Goal: Task Accomplishment & Management: Use online tool/utility

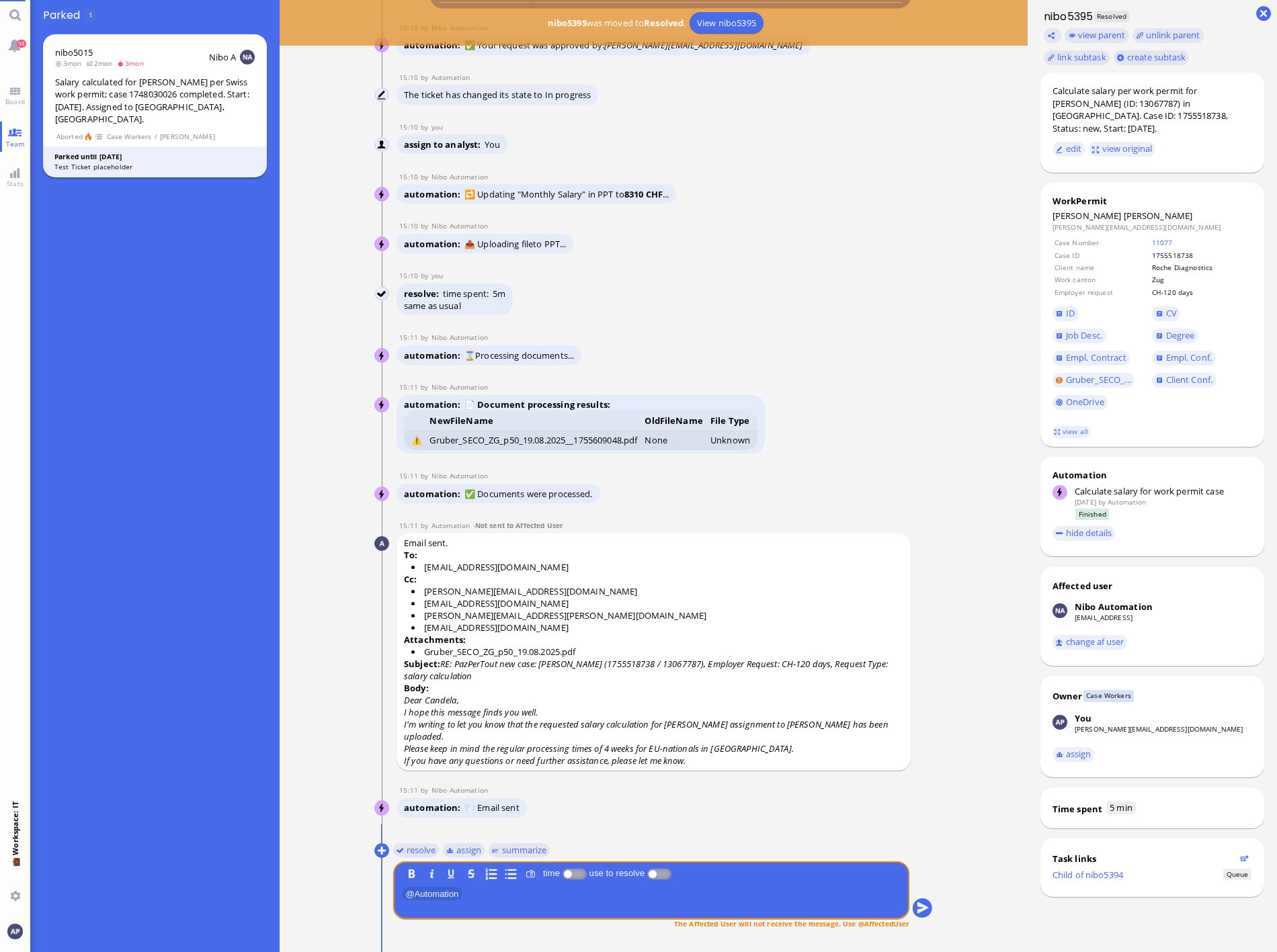
scroll to position [1, 0]
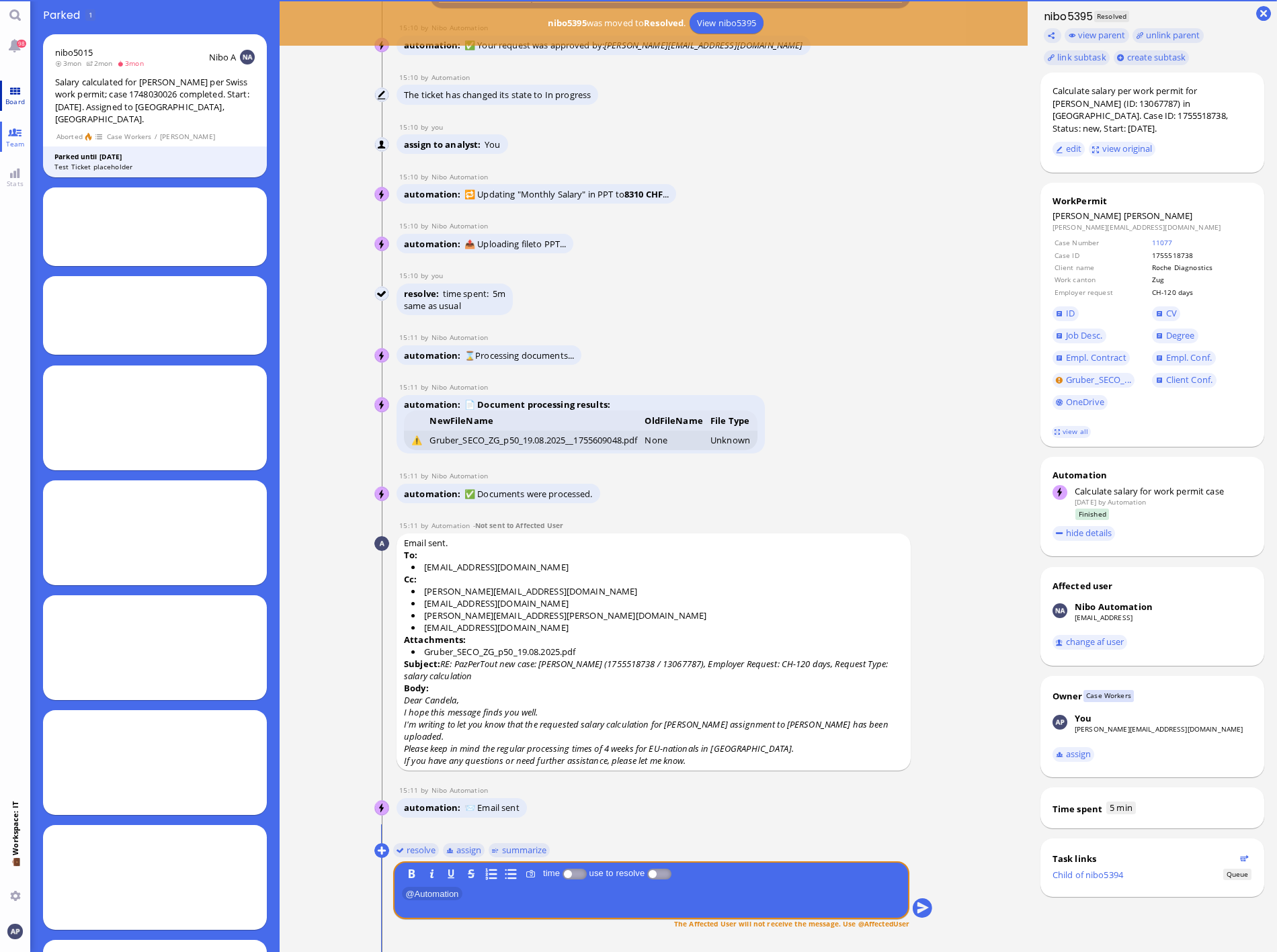
click at [13, 91] on link "Board" at bounding box center [15, 95] width 30 height 30
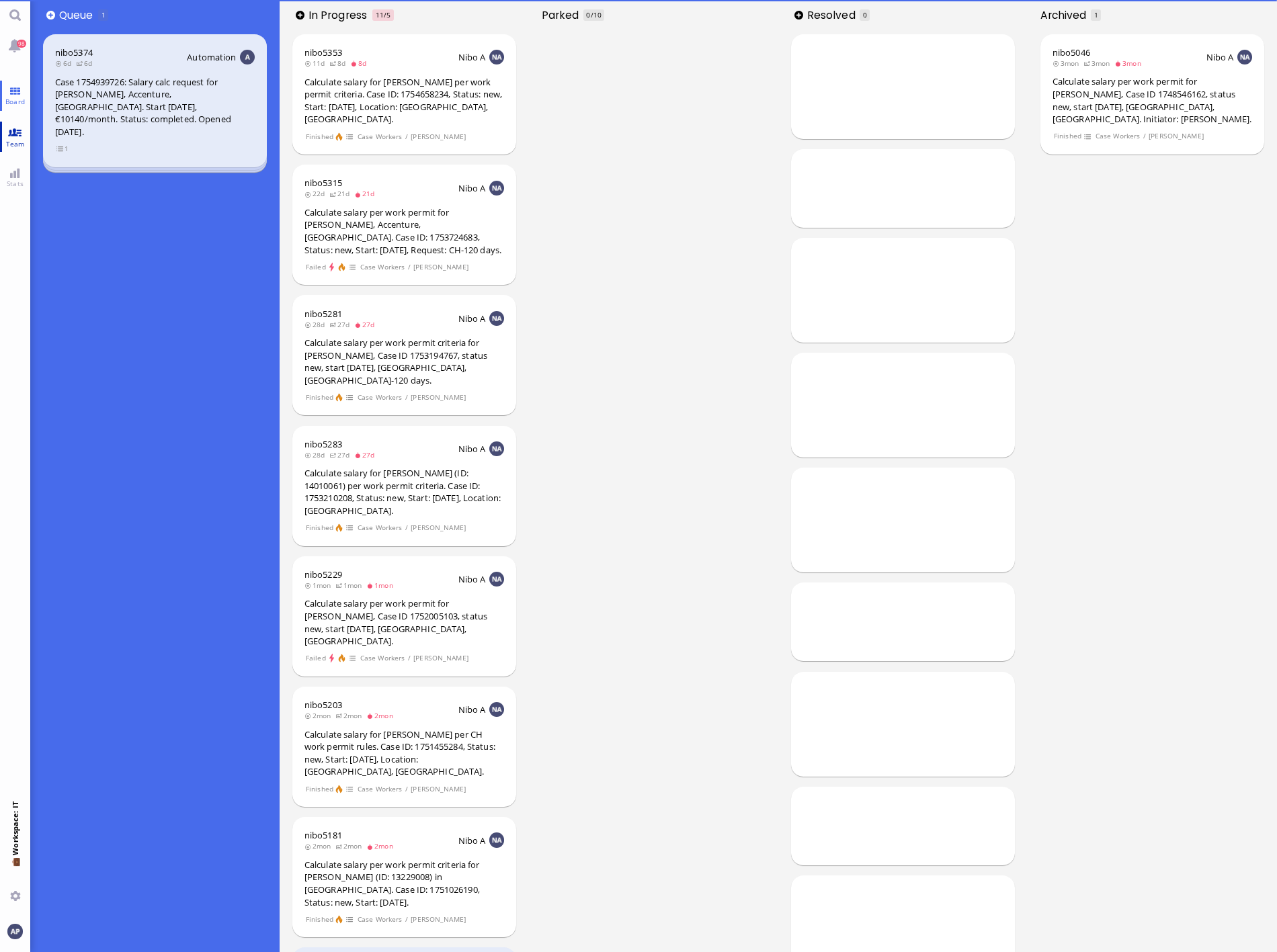
click at [11, 133] on link "Team" at bounding box center [15, 137] width 30 height 30
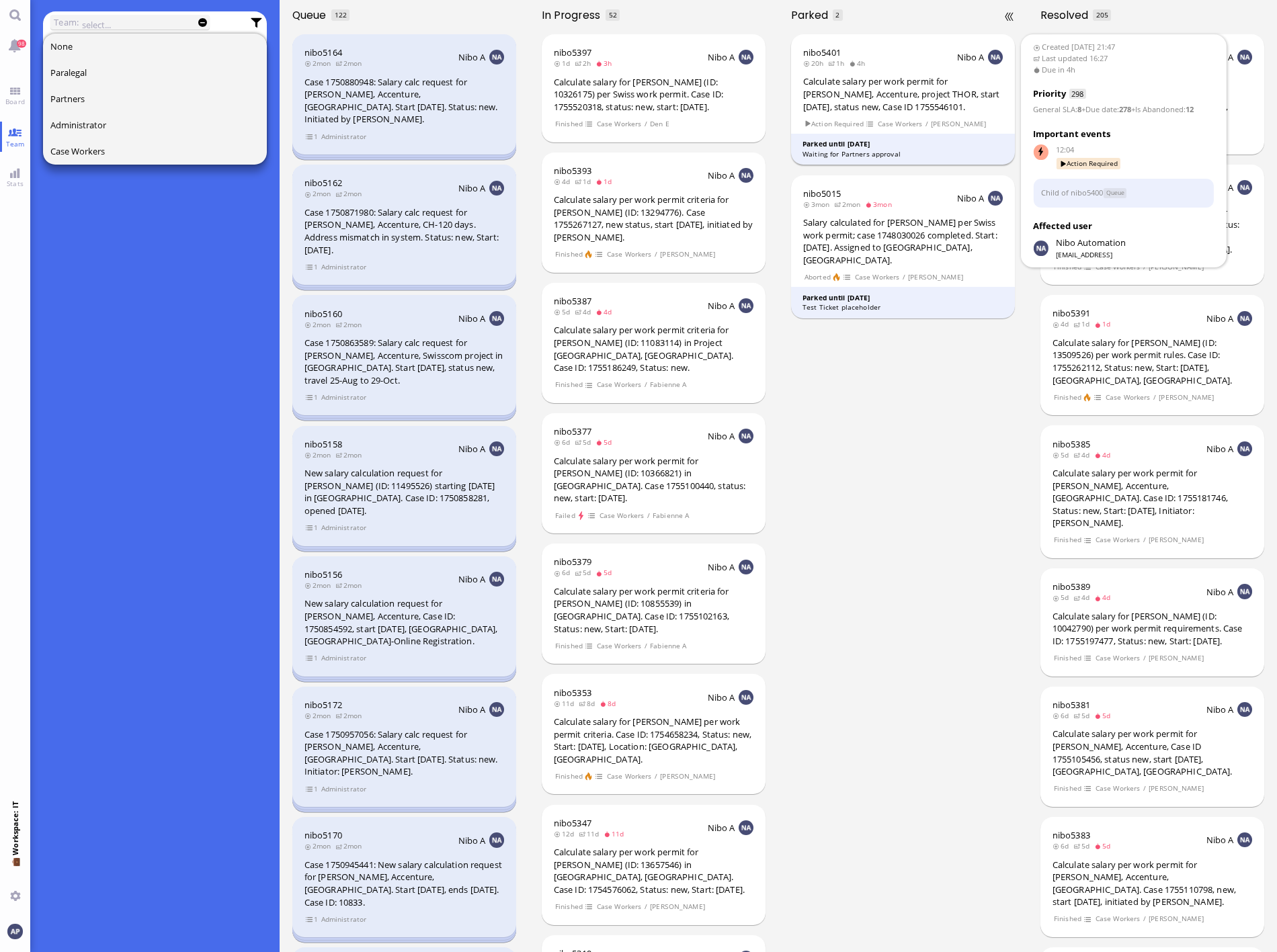
click at [883, 93] on div "Calculate salary per work permit for [PERSON_NAME], Accenture, project THOR, st…" at bounding box center [903, 94] width 201 height 37
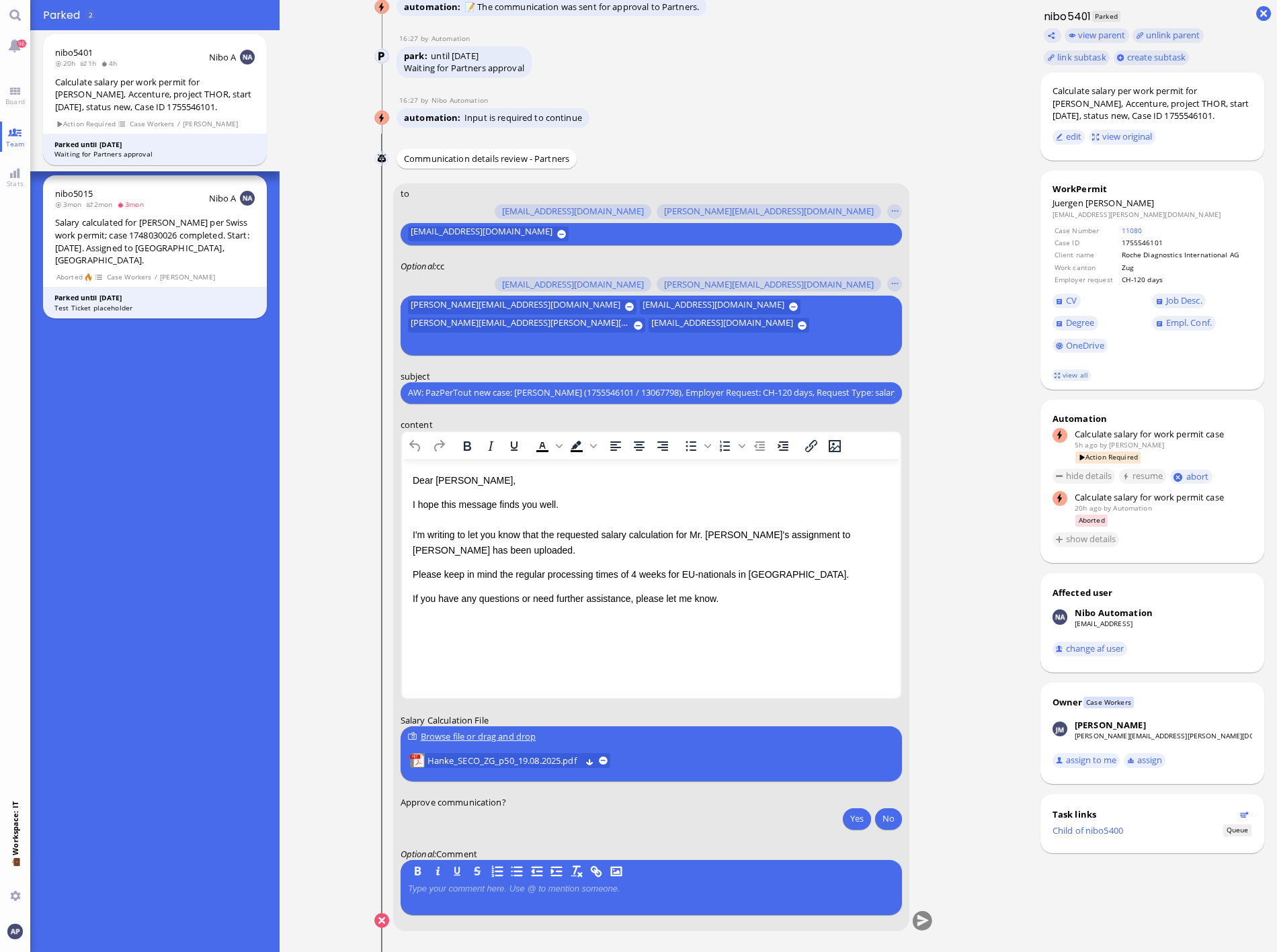
click at [719, 534] on p "I hope this message finds you well. I'm writing to let you know that the reques…" at bounding box center [651, 526] width 477 height 60
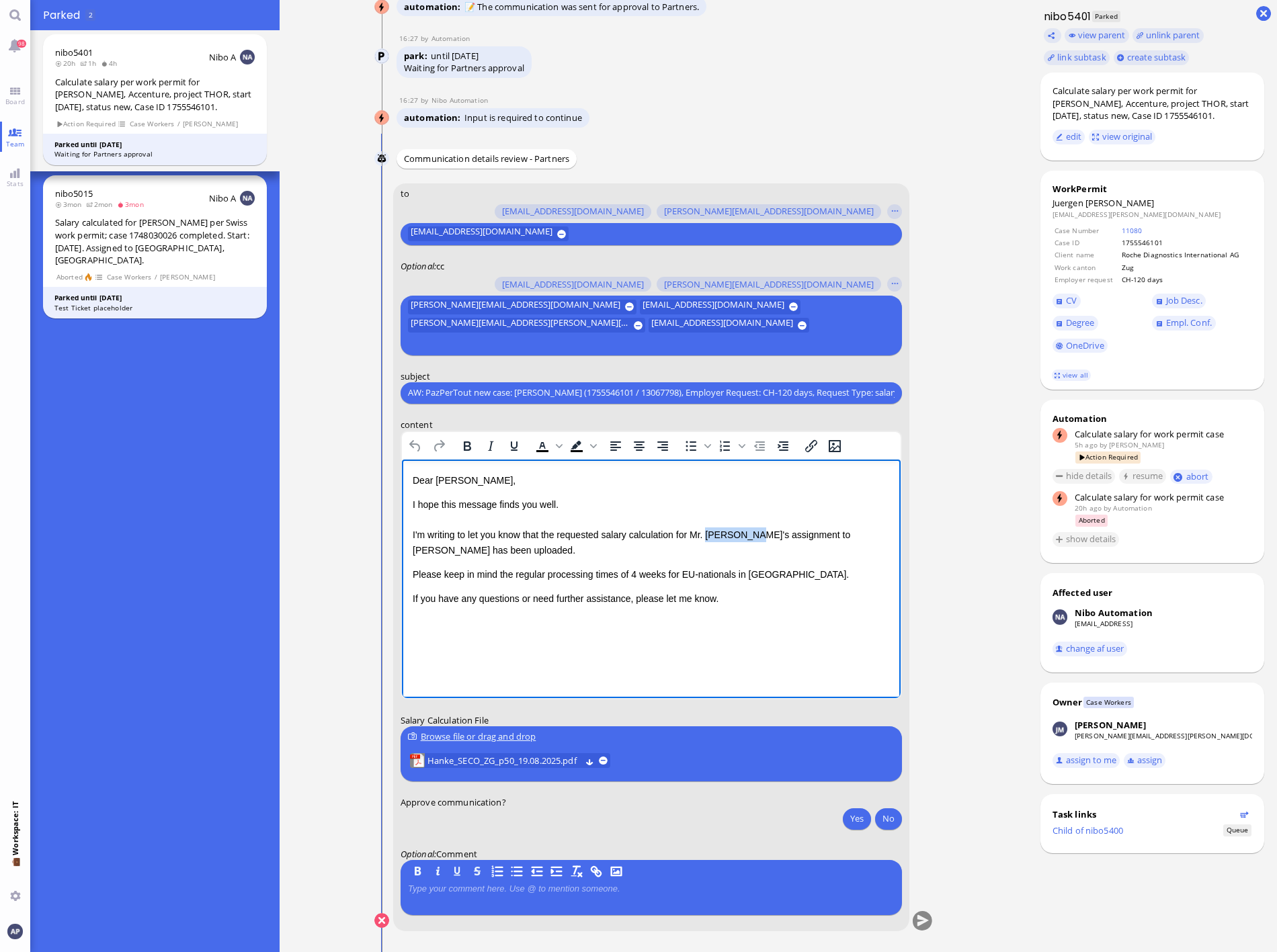
click at [719, 534] on p "I hope this message finds you well. I'm writing to let you know that the reques…" at bounding box center [651, 526] width 477 height 60
click at [484, 755] on span "Hanke_SECO_ZG_p50_19.08.2025.pdf" at bounding box center [503, 761] width 153 height 15
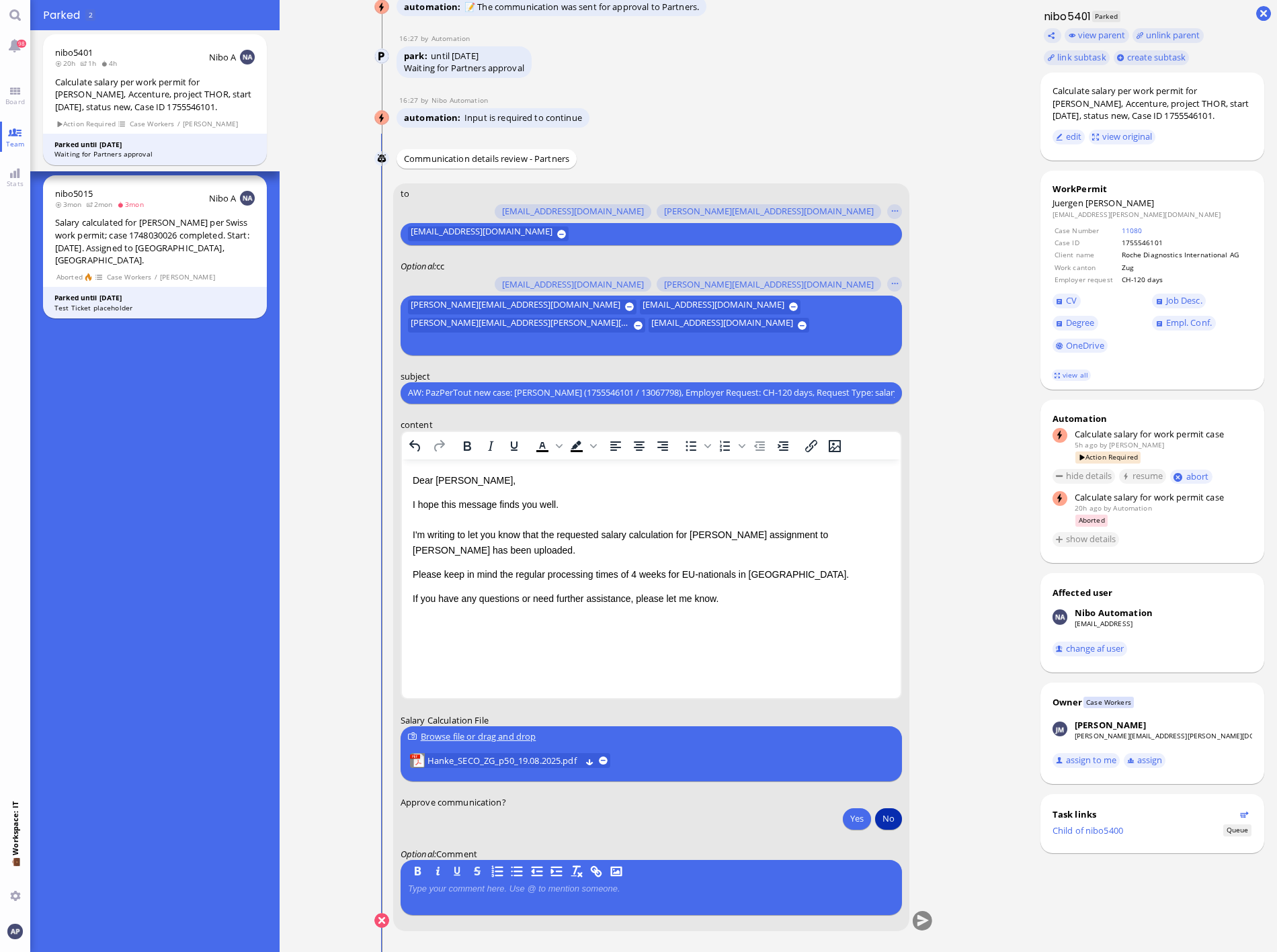
click at [883, 819] on button "No" at bounding box center [888, 819] width 27 height 22
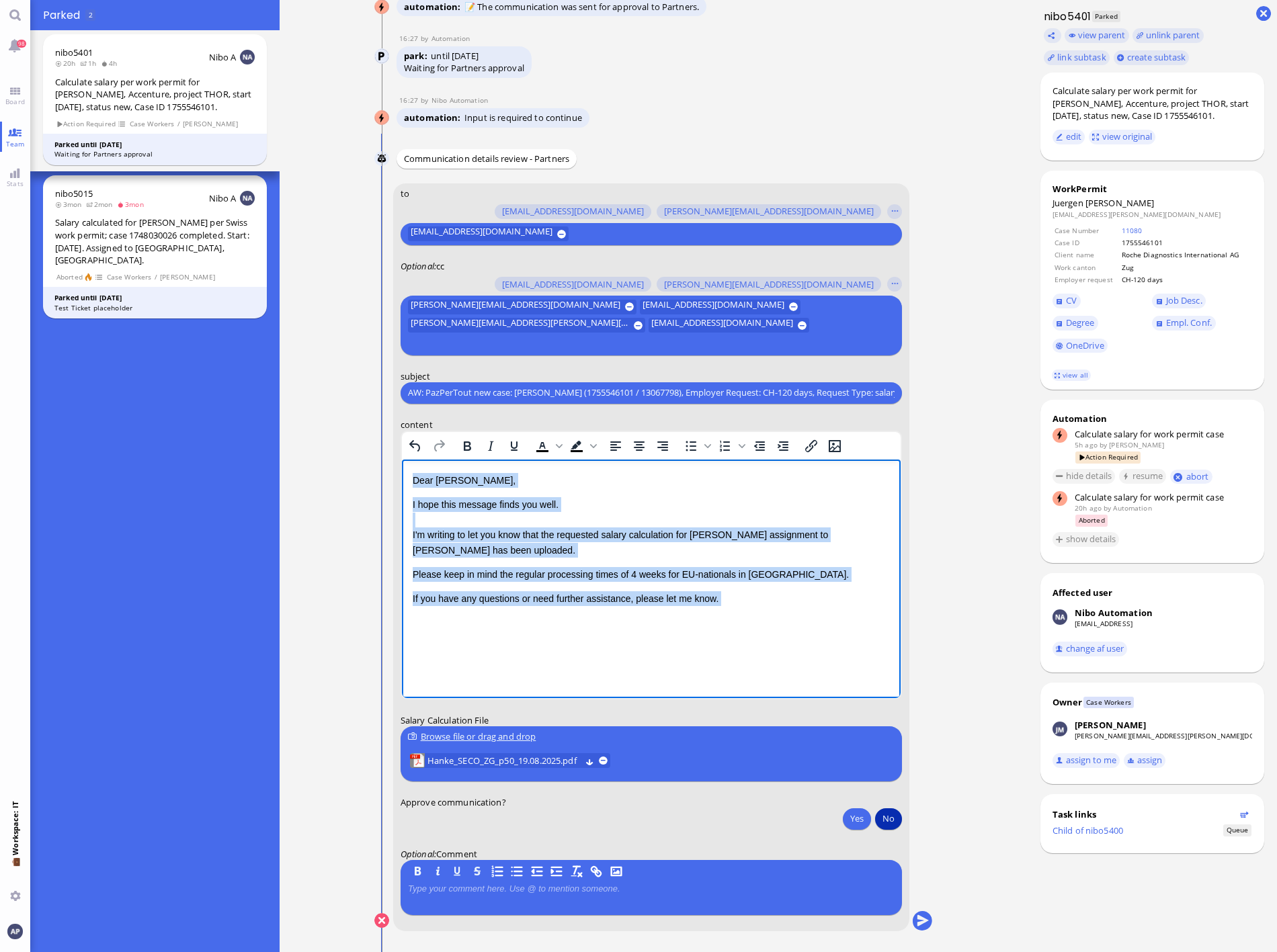
drag, startPoint x: 735, startPoint y: 606, endPoint x: 347, endPoint y: 454, distance: 416.7
click at [401, 459] on html "Dear [PERSON_NAME], I hope this message finds you well. I'm writing to let you …" at bounding box center [651, 553] width 499 height 188
copy div "Dear [PERSON_NAME], I hope this message finds you well. I'm writing to let you …"
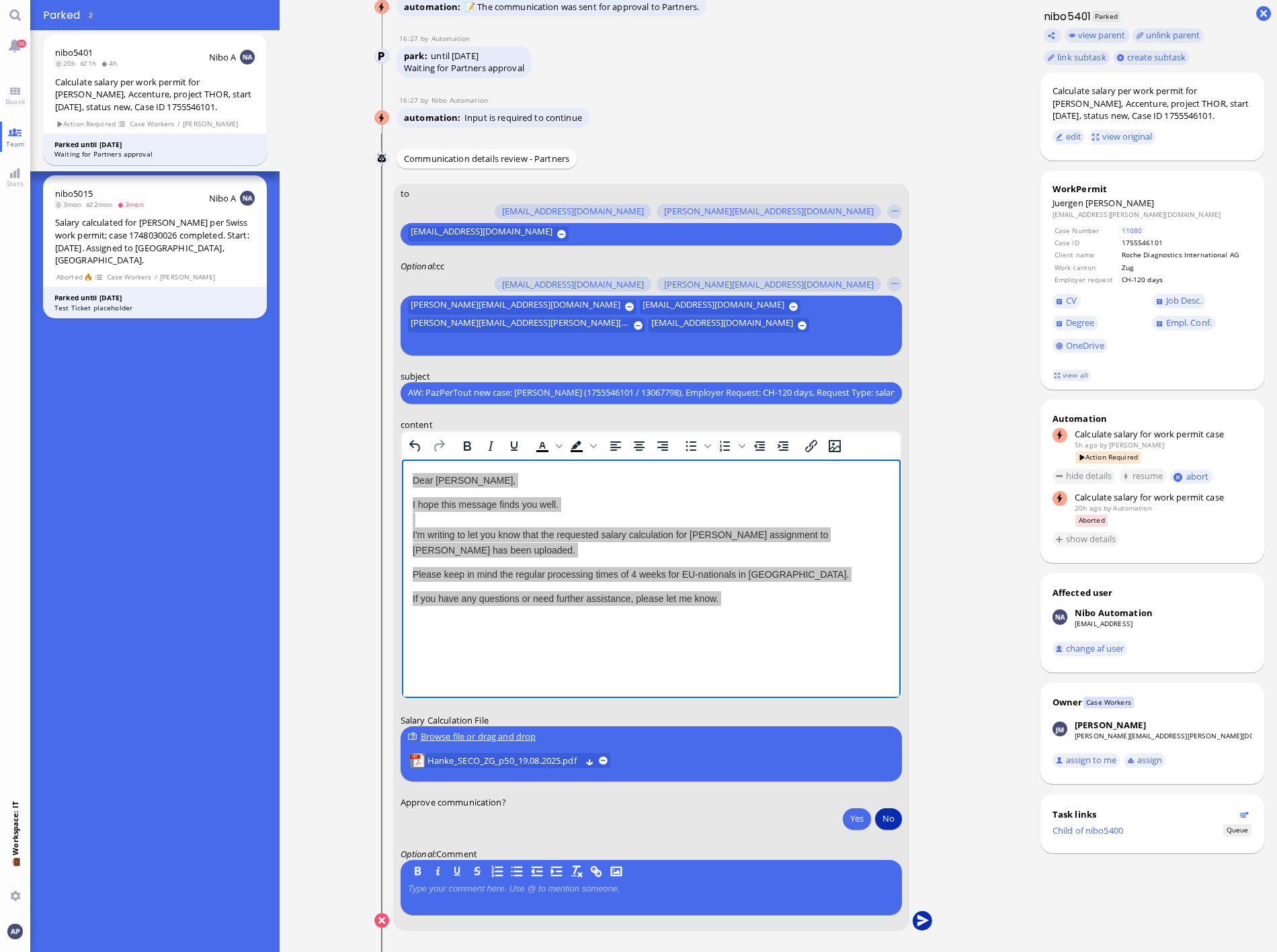
click at [917, 924] on button "submit" at bounding box center [921, 921] width 20 height 20
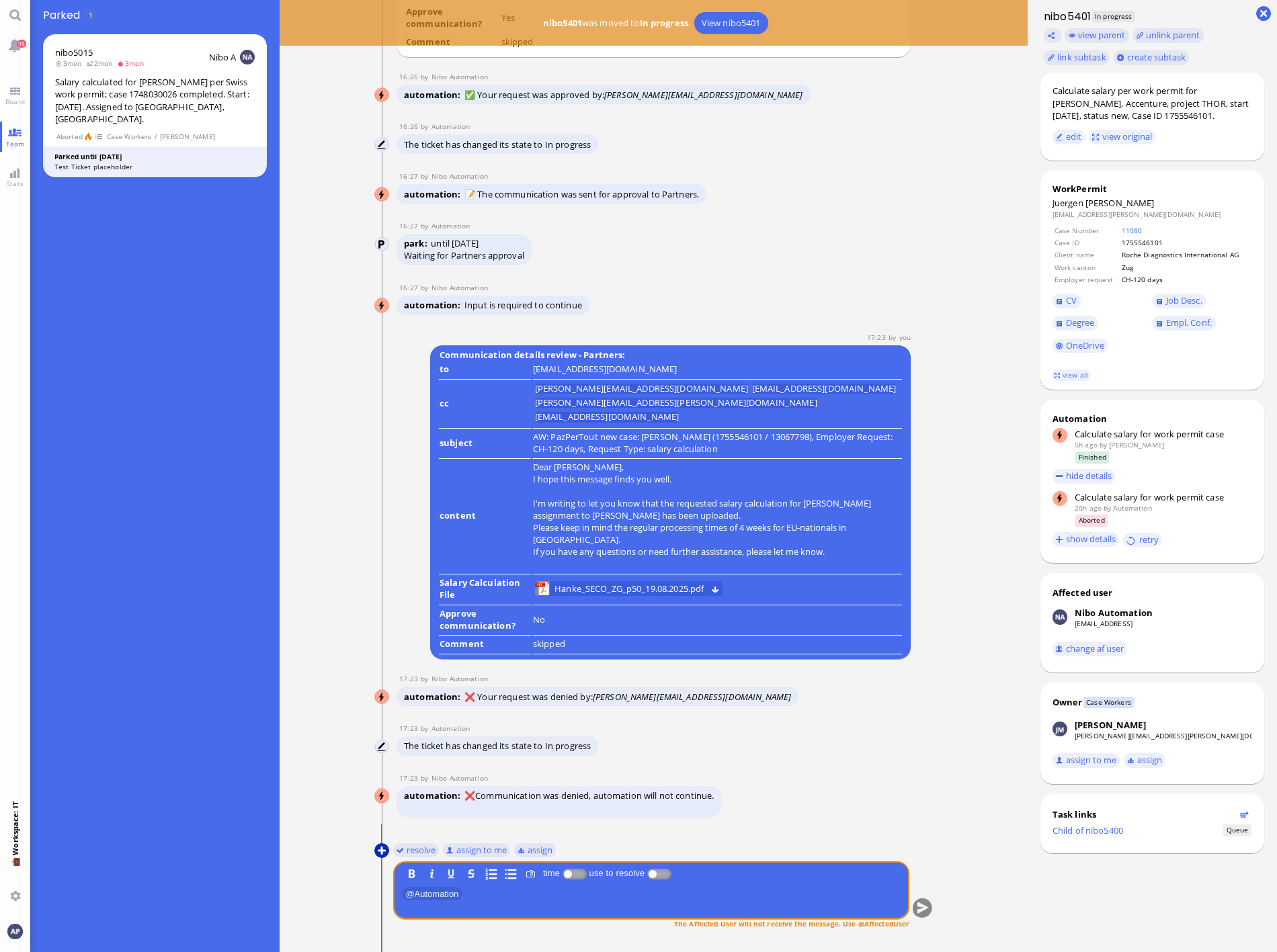
click at [380, 856] on button at bounding box center [382, 851] width 15 height 15
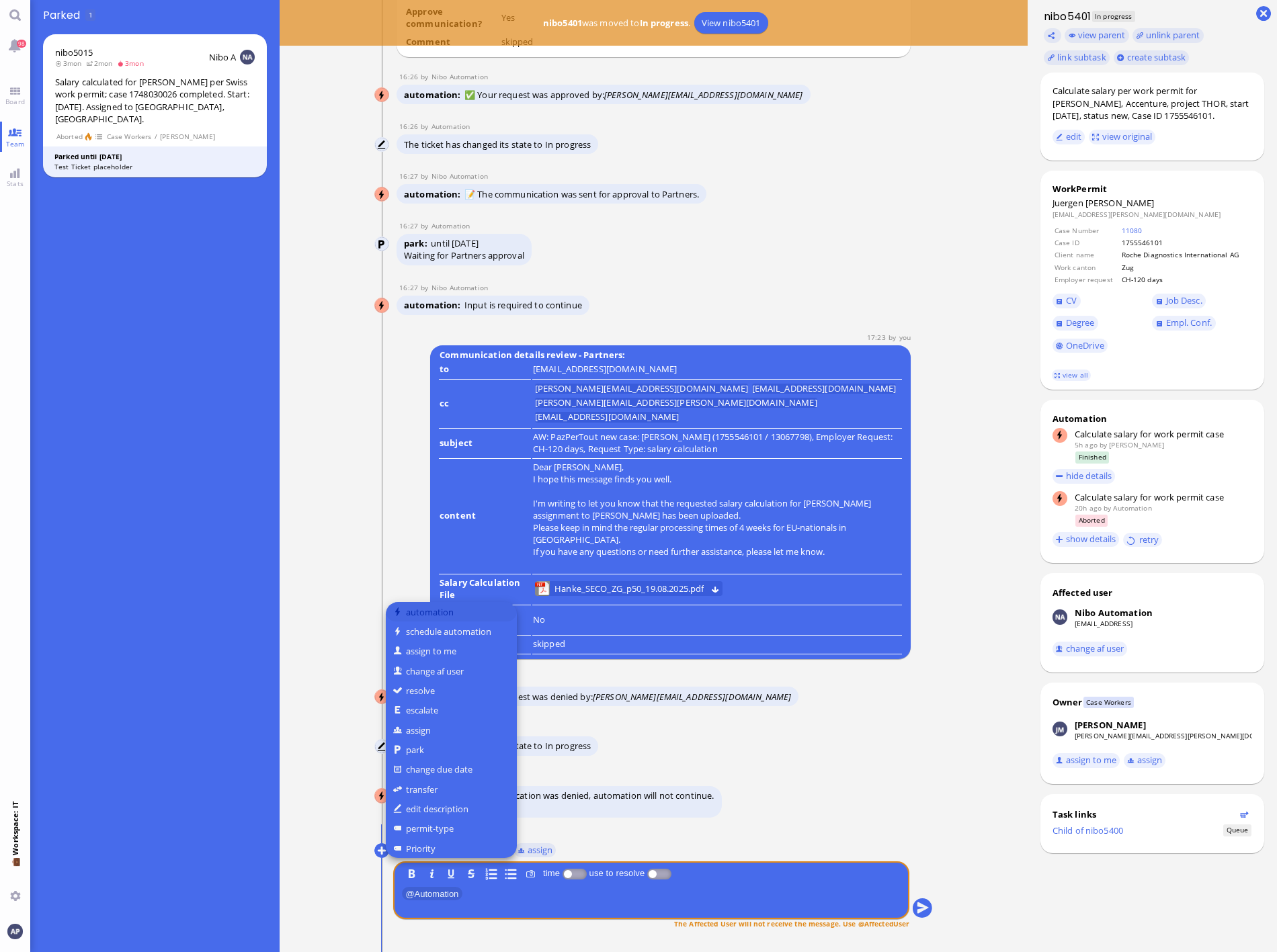
click at [413, 615] on button "automation" at bounding box center [451, 612] width 131 height 20
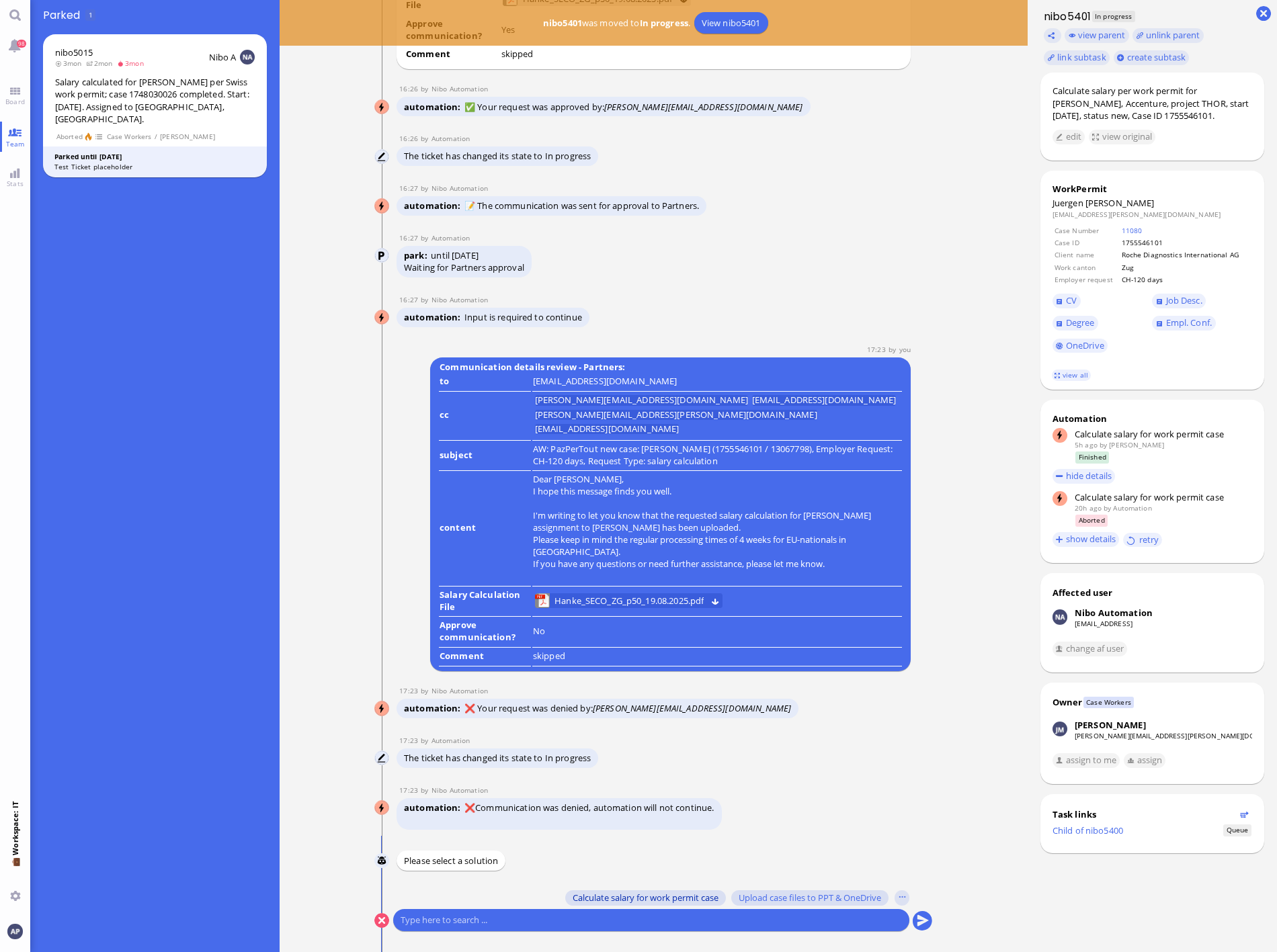
click at [676, 901] on span "Calculate salary for work permit case" at bounding box center [646, 897] width 146 height 11
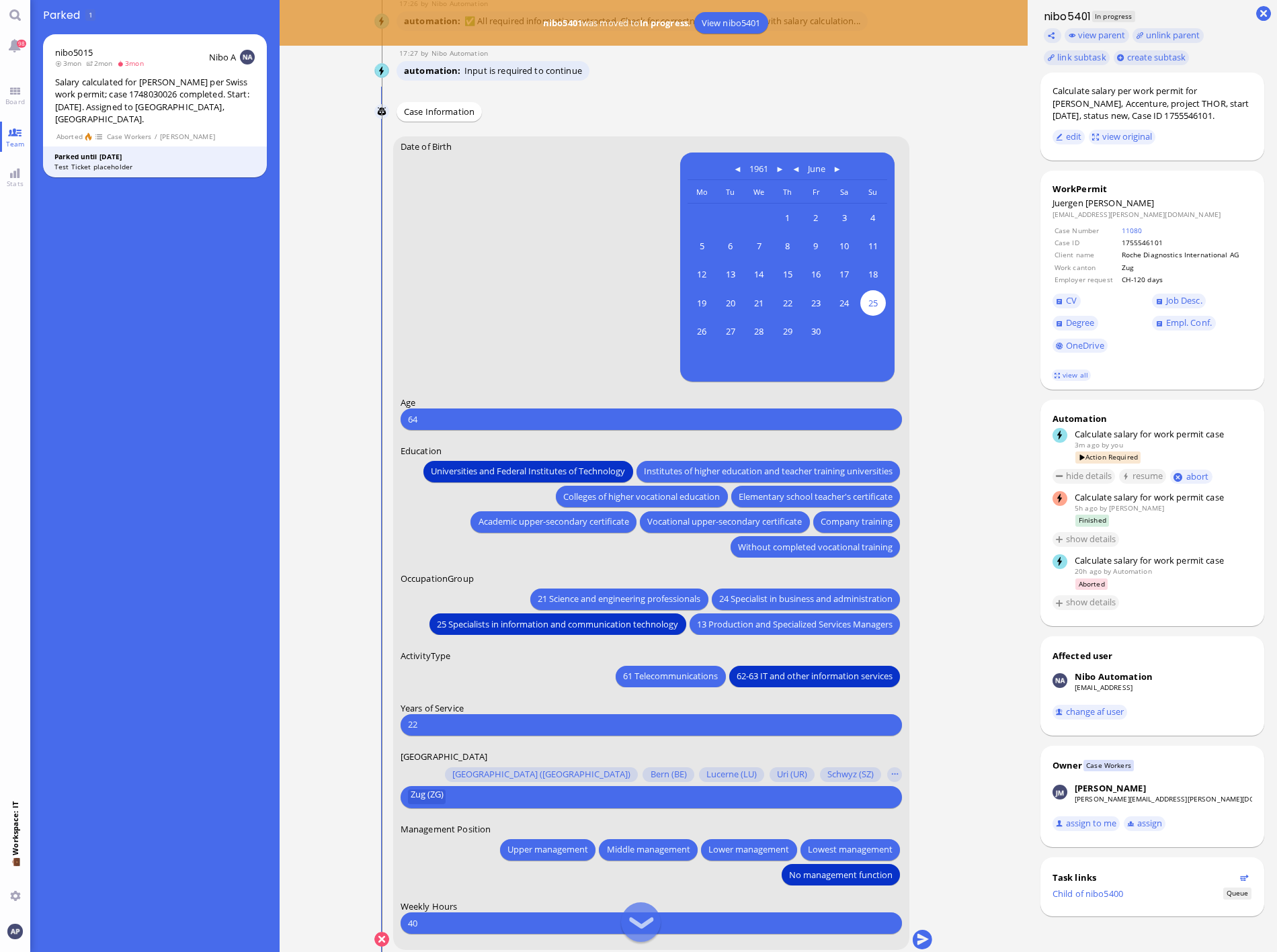
scroll to position [1, 0]
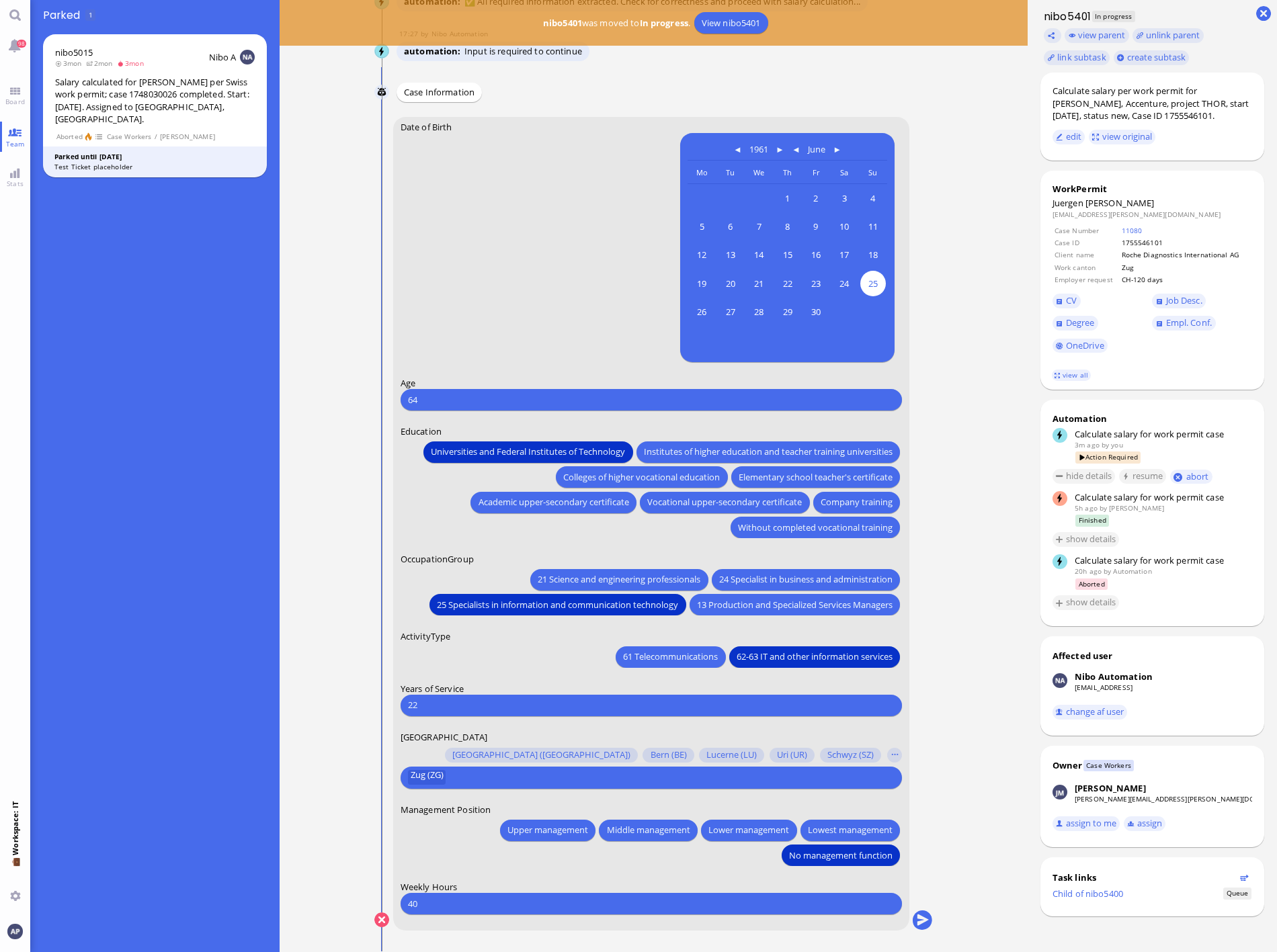
click at [455, 699] on input "22" at bounding box center [651, 704] width 486 height 14
type input "25"
click at [912, 911] on button "submit" at bounding box center [921, 921] width 20 height 20
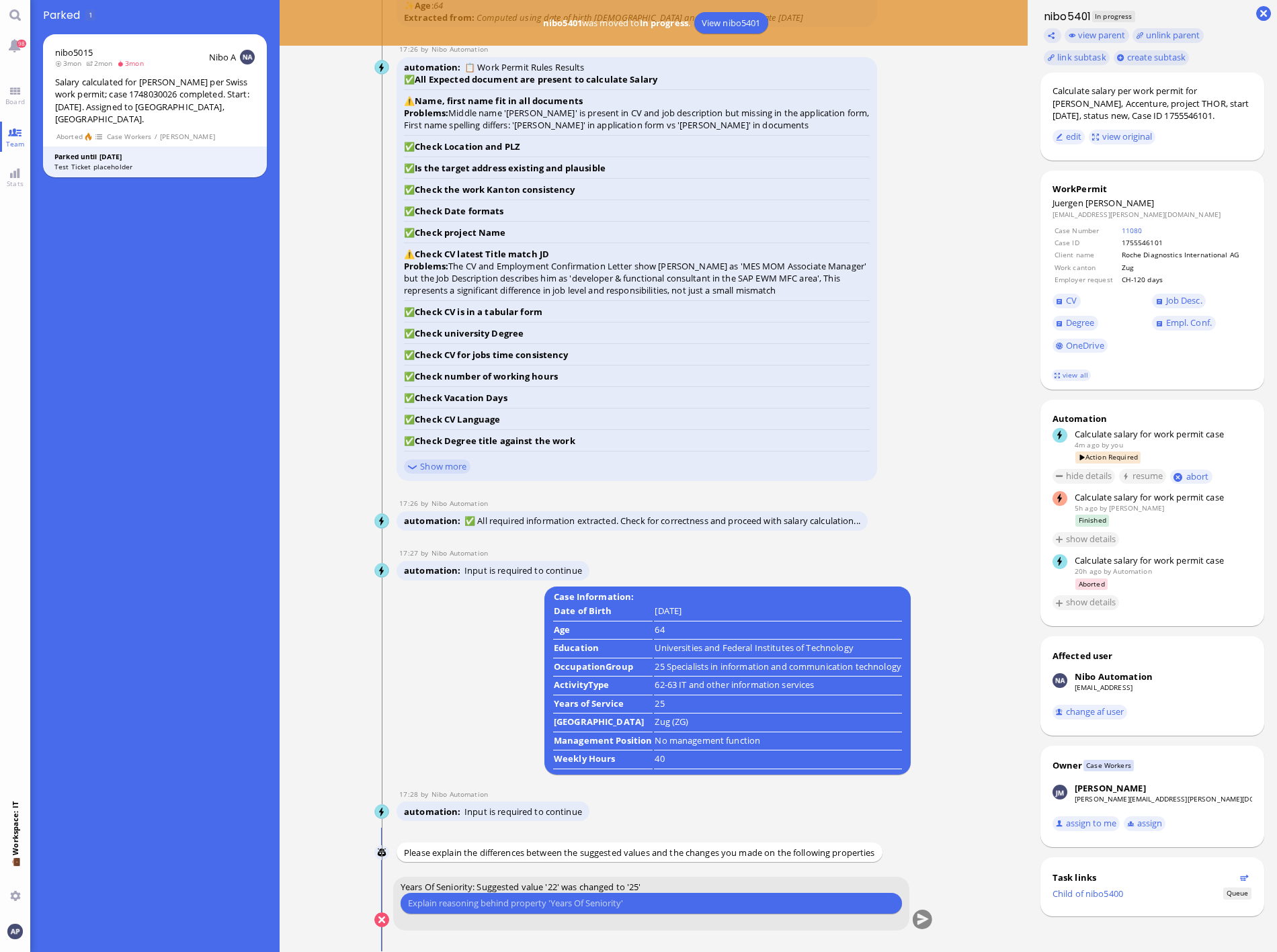
click at [481, 907] on input "text" at bounding box center [651, 903] width 486 height 14
click at [567, 904] on input "he started to work for Salt GmbH in 01" at bounding box center [651, 903] width 486 height 14
type input "he started to work for Salt GmbH in 01/2000 and moved to Salt Solutions GmbH in…"
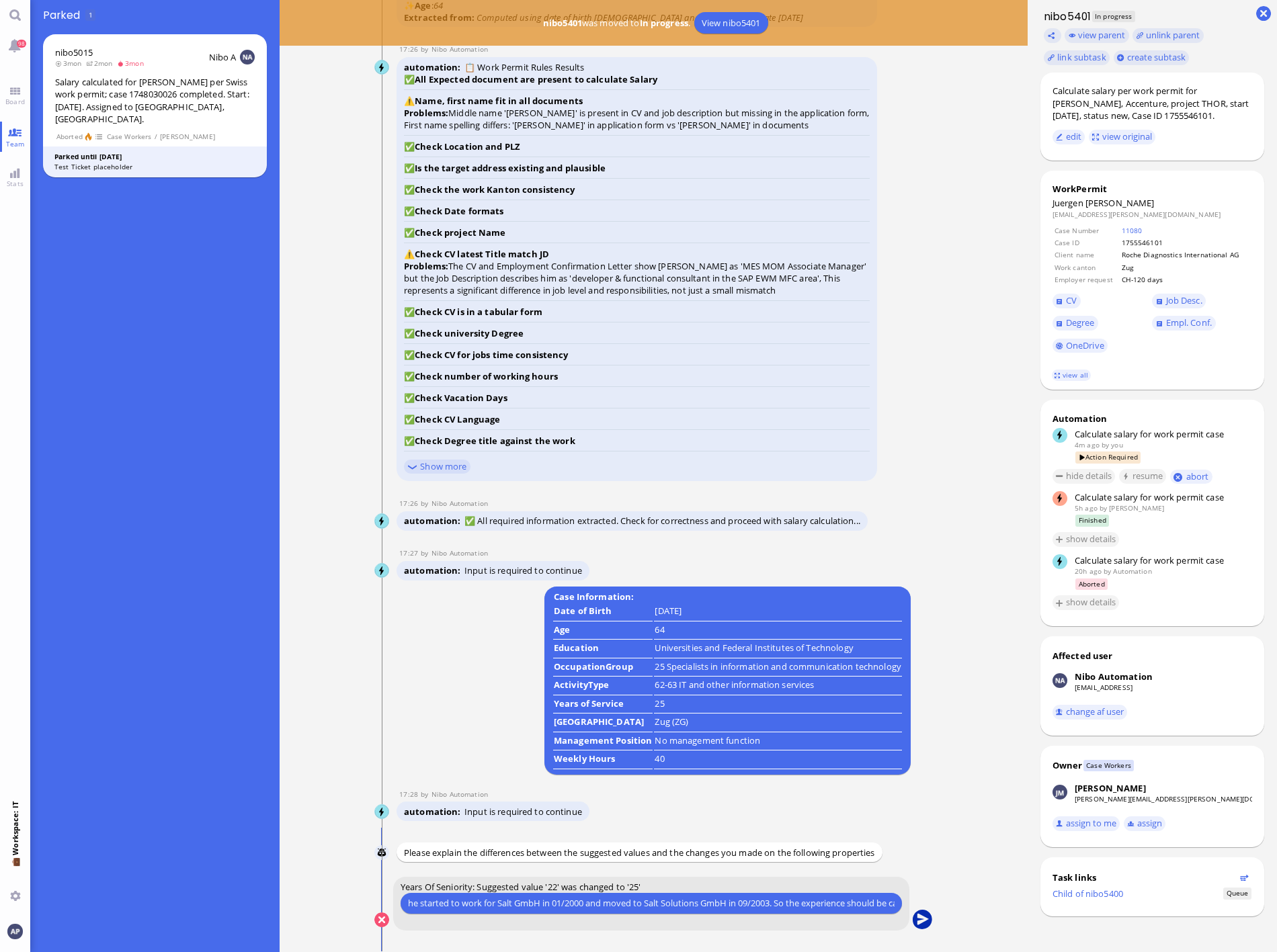
click at [917, 919] on button "submit" at bounding box center [921, 921] width 20 height 20
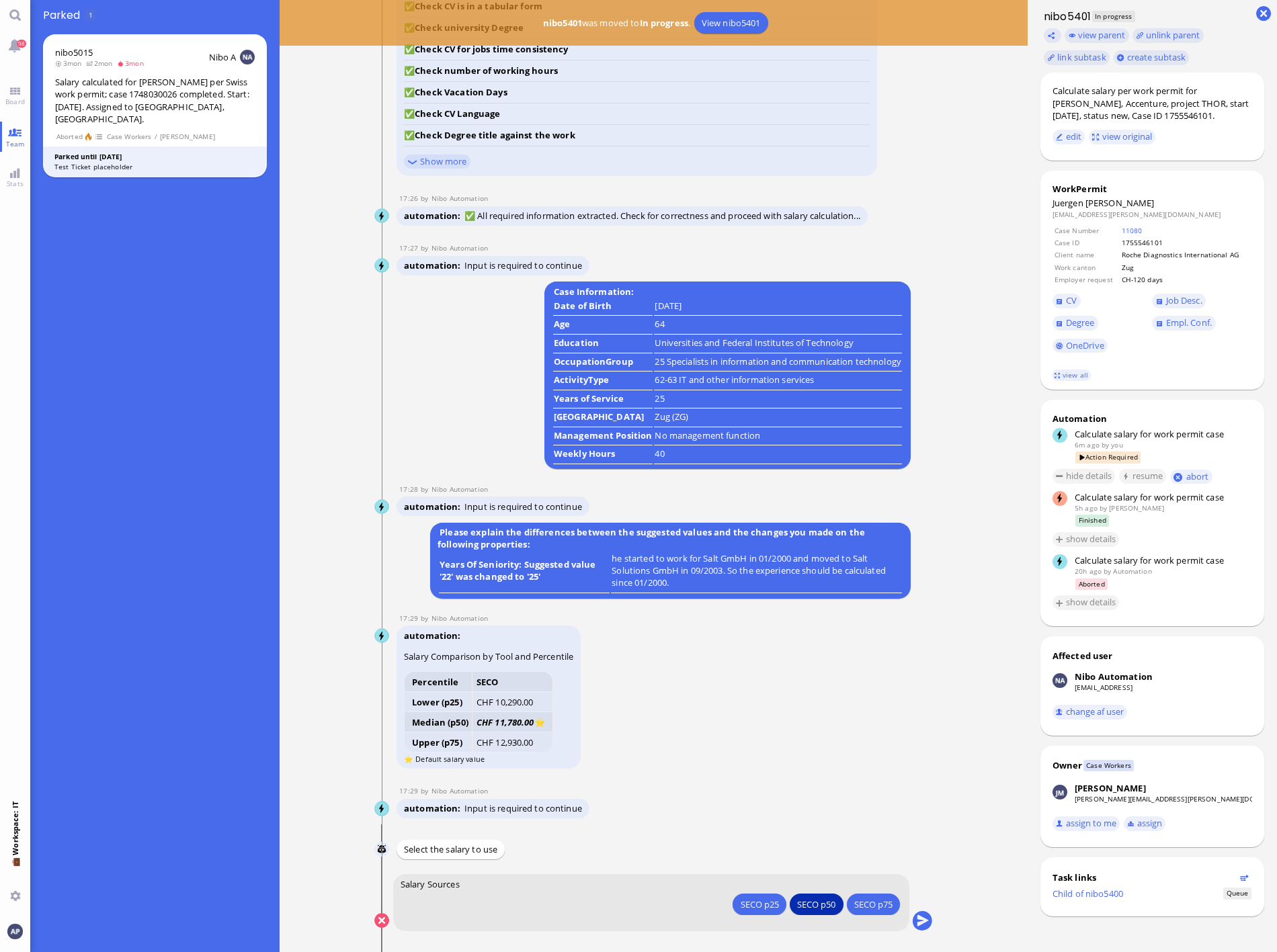
click at [813, 910] on div "SECO p50" at bounding box center [816, 903] width 38 height 14
click at [778, 911] on div "SECO p50" at bounding box center [759, 903] width 38 height 14
click at [917, 925] on button "submit" at bounding box center [921, 921] width 20 height 20
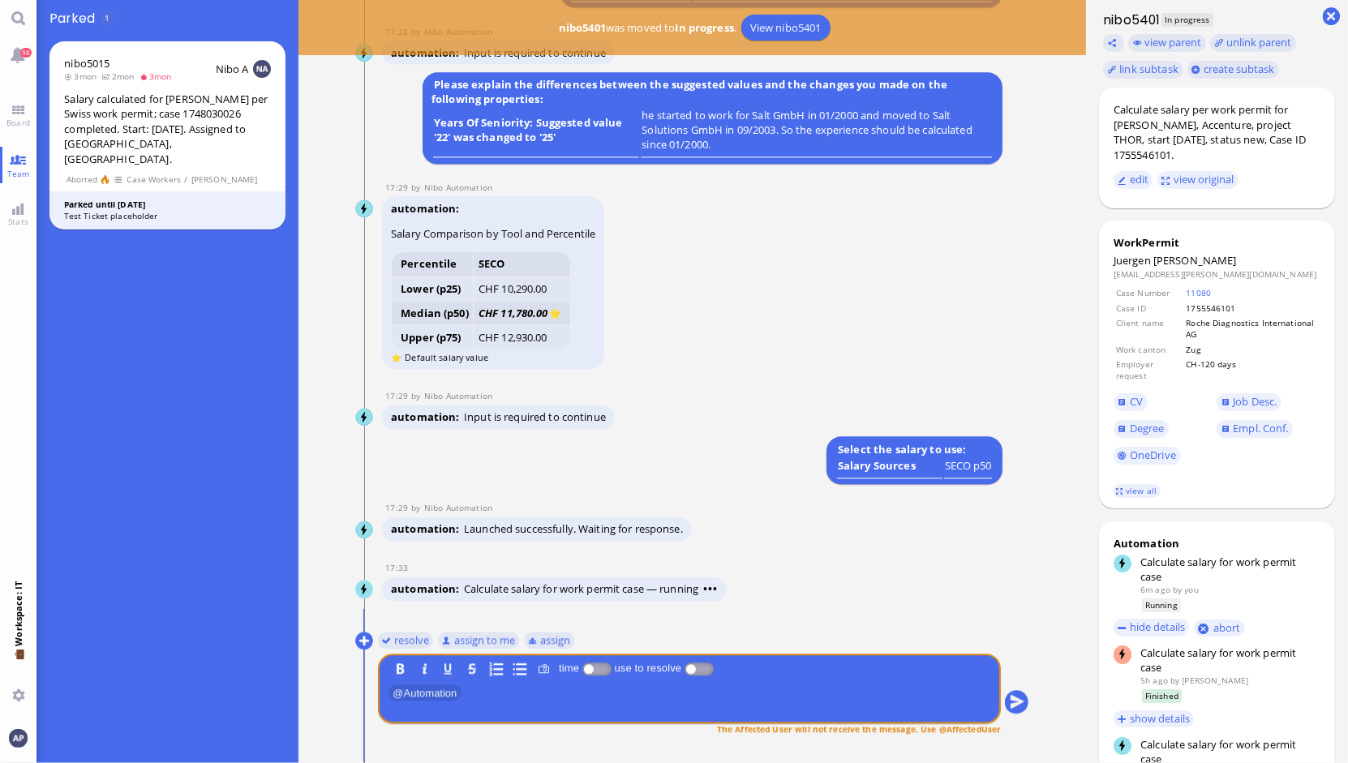
click at [16, 104] on link "Board" at bounding box center [18, 115] width 36 height 36
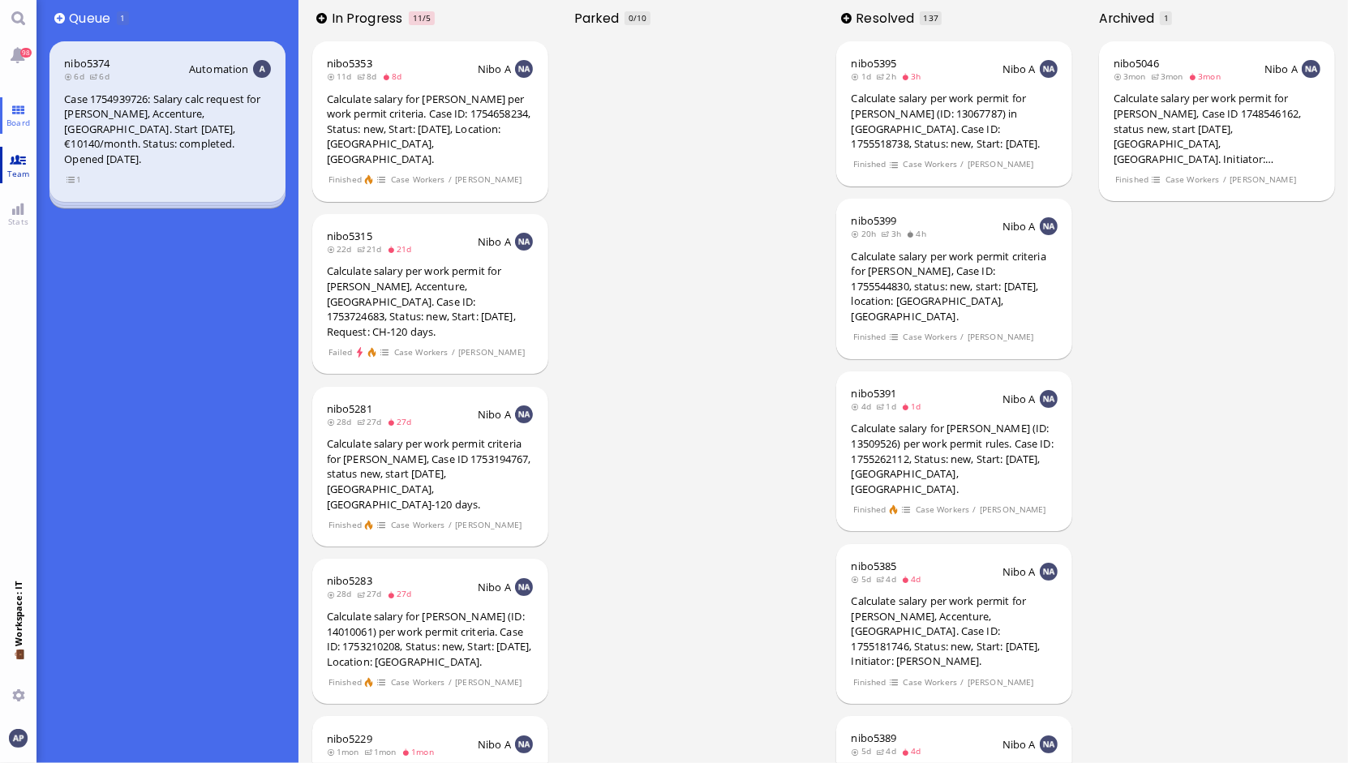
click at [8, 169] on span "Team" at bounding box center [18, 173] width 31 height 11
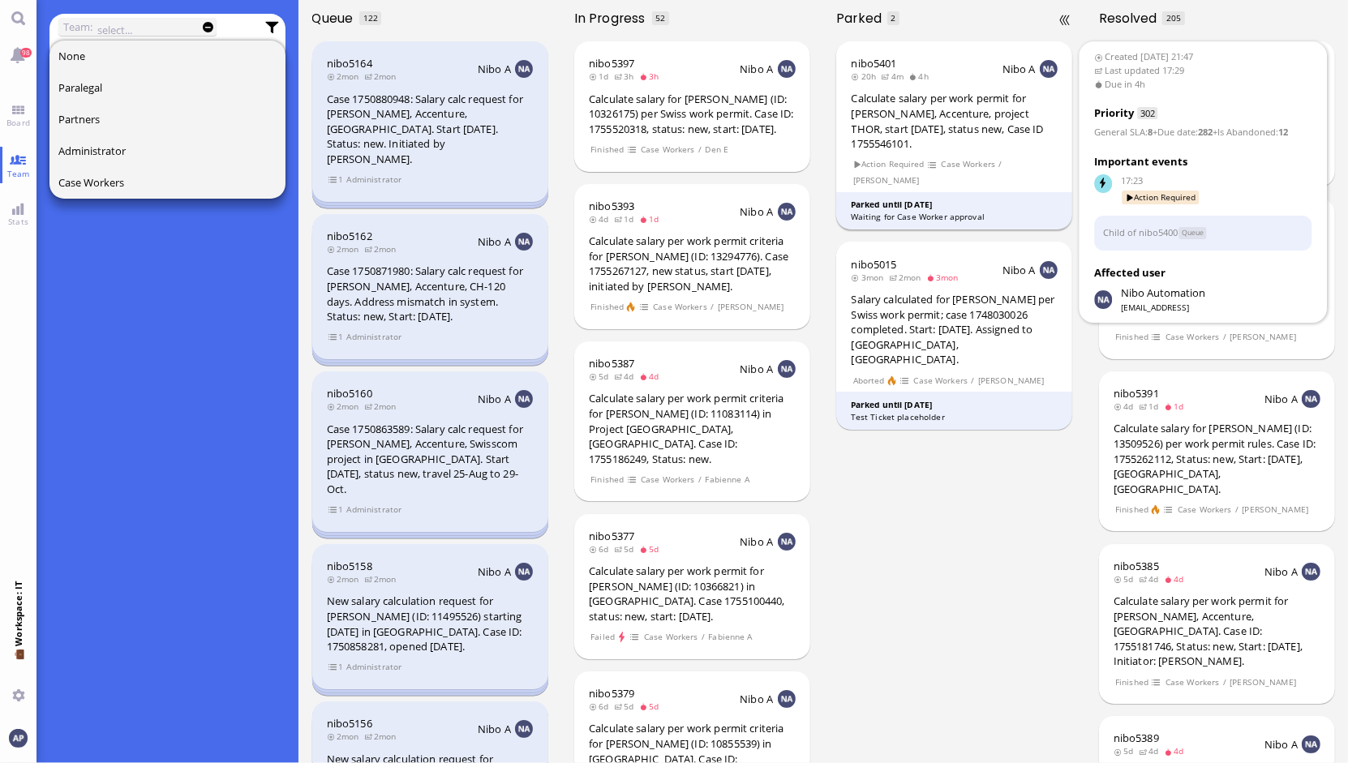
click at [953, 136] on div "Calculate salary per work permit for [PERSON_NAME], Accenture, project THOR, st…" at bounding box center [954, 121] width 207 height 60
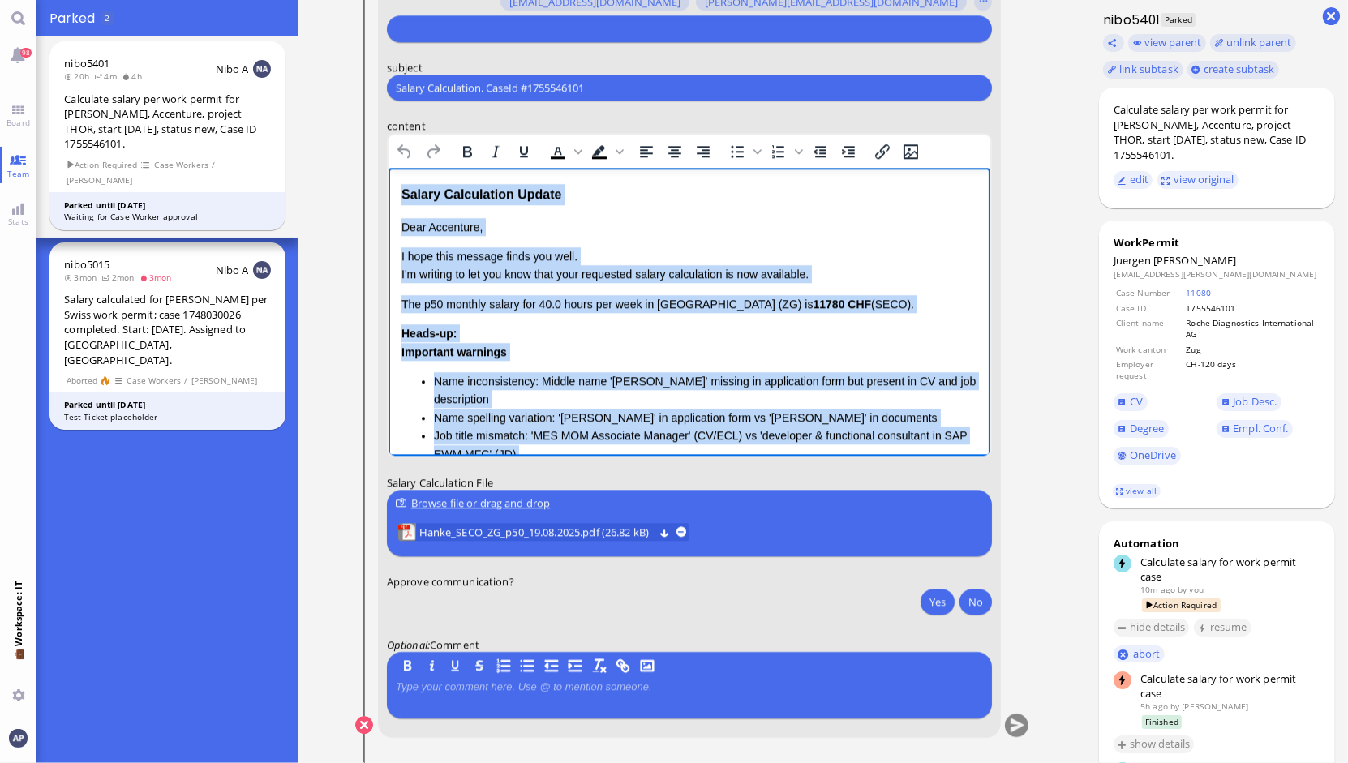
drag, startPoint x: 657, startPoint y: 434, endPoint x: 485, endPoint y: 218, distance: 275.8
click at [388, 168] on html "Salary Calculation Update Dear Accenture, I hope this message finds you well. I…" at bounding box center [689, 388] width 602 height 440
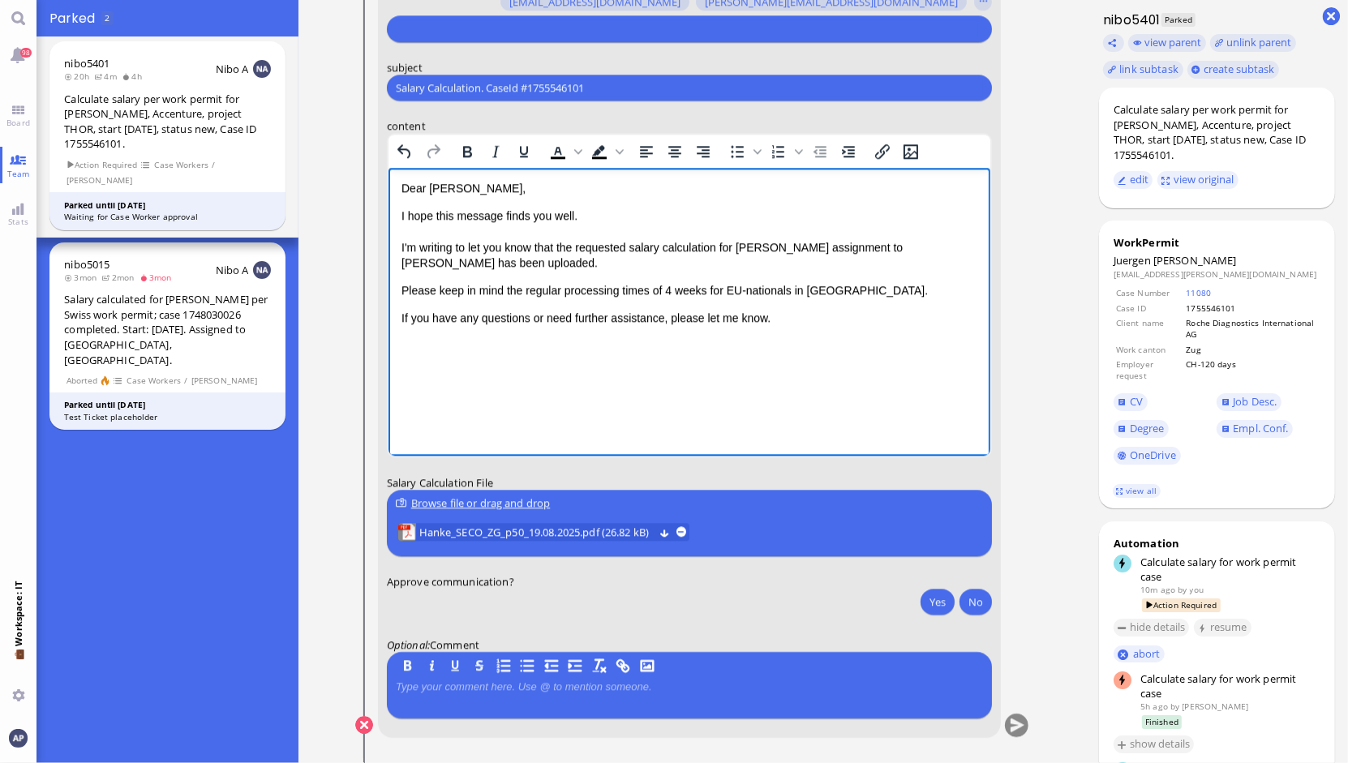
click at [484, 82] on input "Salary Calculation. CaseId #1755546101" at bounding box center [689, 87] width 587 height 17
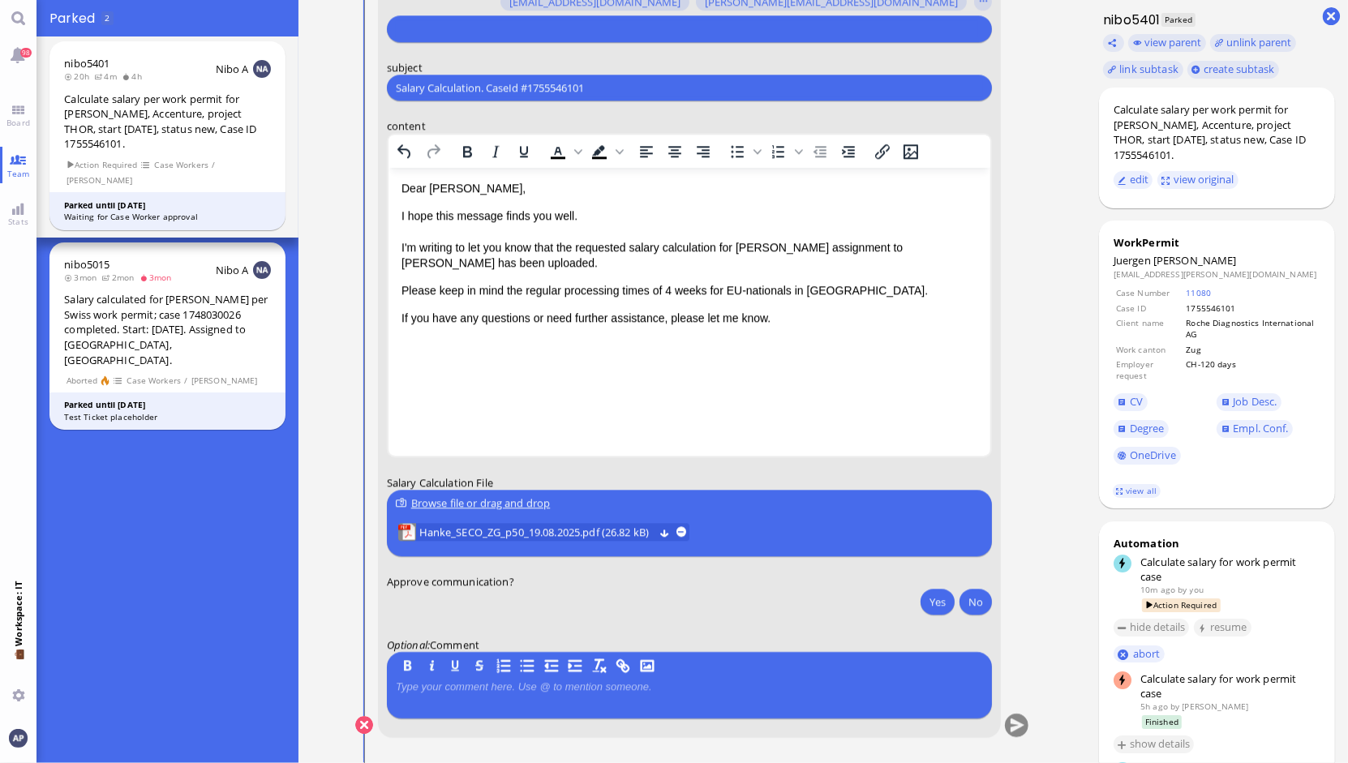
click at [484, 82] on input "Salary Calculation. CaseId #1755546101" at bounding box center [689, 87] width 587 height 17
paste input "PazPerTout new case: [PERSON_NAME] (1755546101 / 13067798), Employer Request: C…"
type input "PazPerTout new case: [PERSON_NAME] (1755546101 / 13067798), Employer Request: C…"
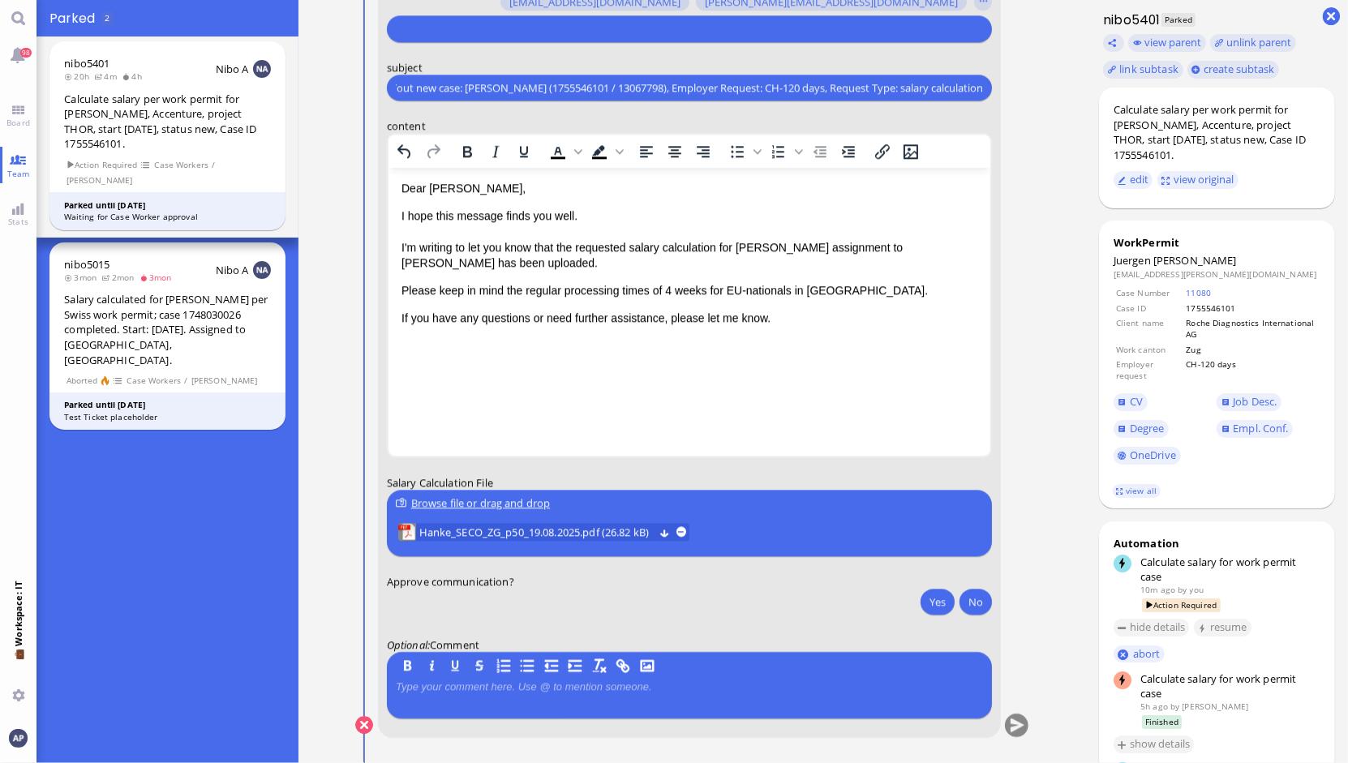
click at [500, 21] on input "text" at bounding box center [687, 28] width 583 height 17
click at [1045, 212] on nitautoscroll "[DATE] 21:47 by Automation Automation Calculate eligible salary for work permit…" at bounding box center [692, 381] width 749 height 763
click at [532, 26] on input "text" at bounding box center [687, 28] width 583 height 17
click at [590, 535] on span "Hanke_SECO_ZG_p50_19.08.2025.pdf (26.82 kB)" at bounding box center [535, 532] width 234 height 18
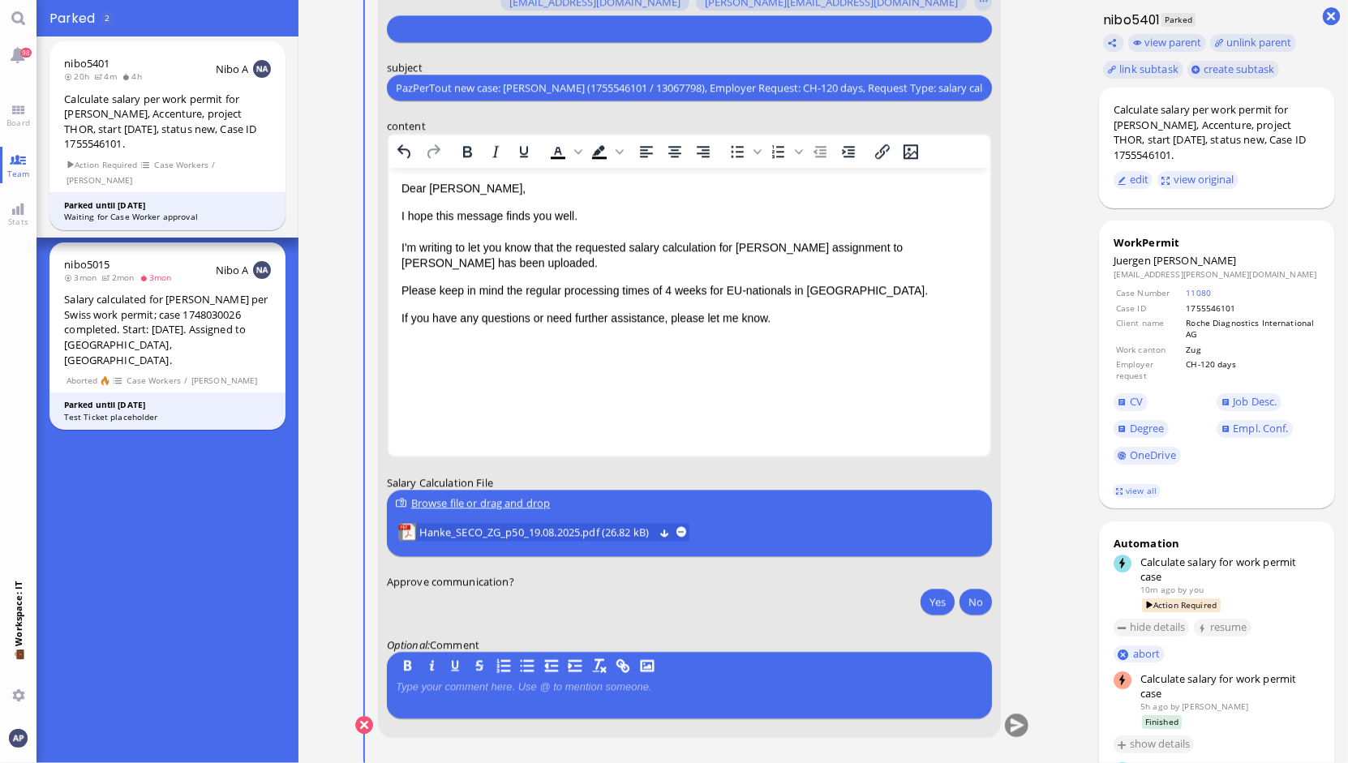
click at [1056, 401] on nitautoscroll "[DATE] 21:47 by Automation Automation Calculate eligible salary for work permit…" at bounding box center [692, 381] width 749 height 763
click at [937, 607] on button "Yes" at bounding box center [937, 602] width 34 height 26
click at [1004, 731] on button "submit" at bounding box center [1016, 726] width 24 height 24
click at [558, 28] on input "text" at bounding box center [687, 28] width 583 height 17
type input "jako"
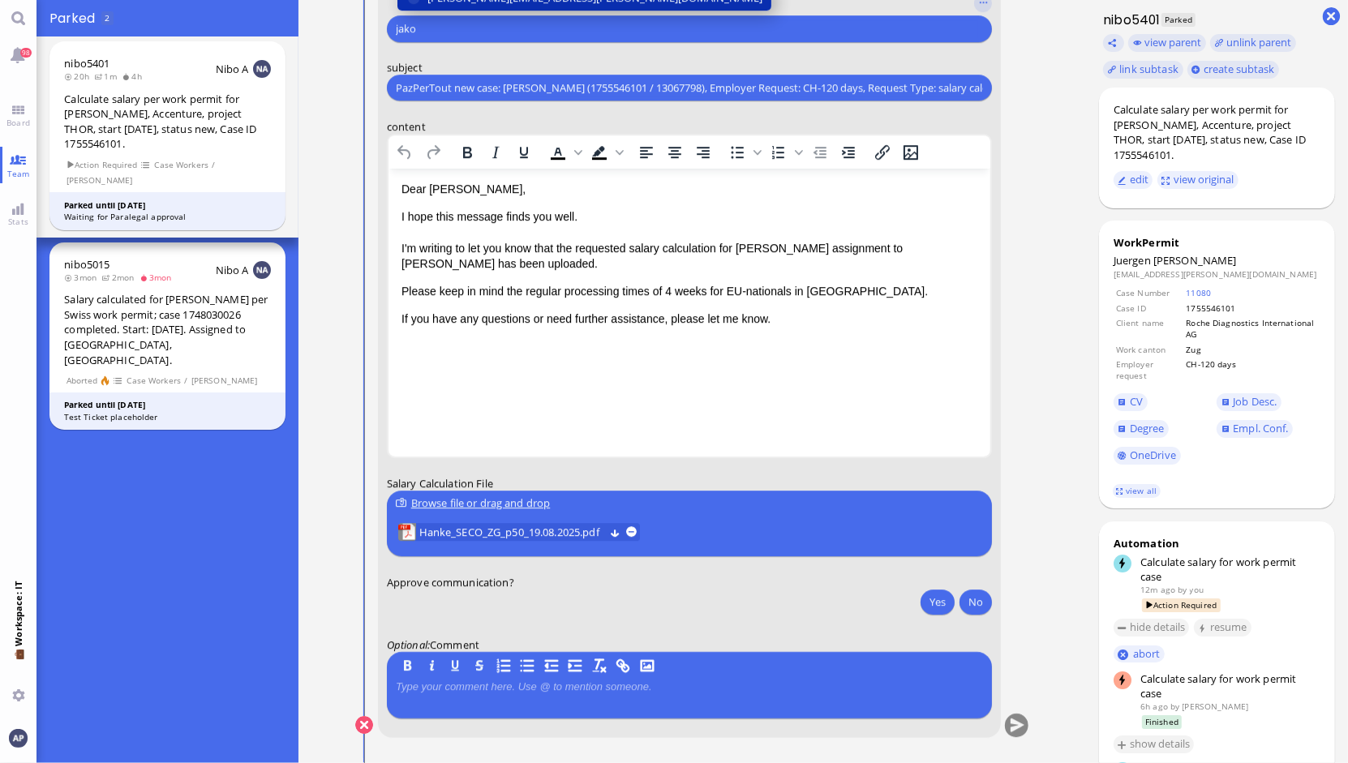
type input "den"
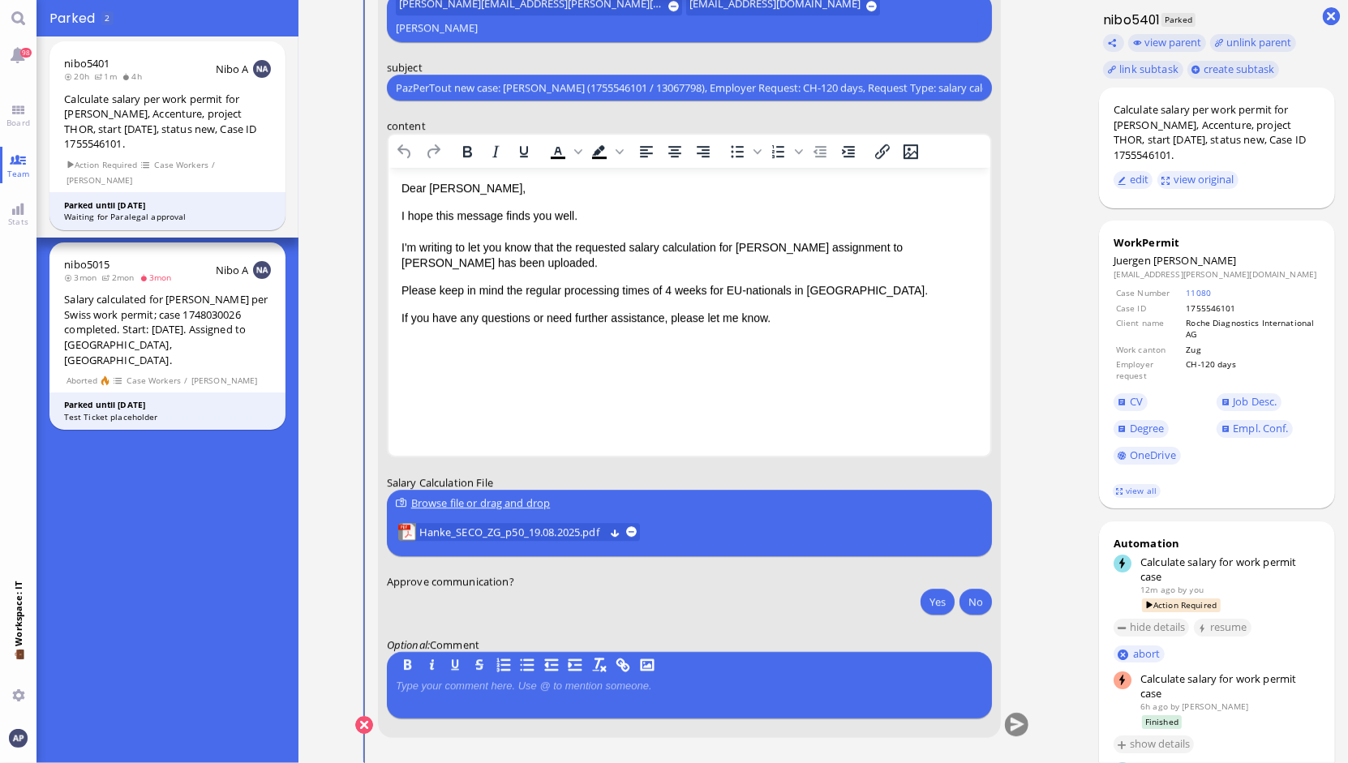
type input "[PERSON_NAME]"
click at [1042, 95] on nitautoscroll "[DATE] 21:47 by Automation Automation Calculate eligible salary for work permit…" at bounding box center [692, 381] width 749 height 763
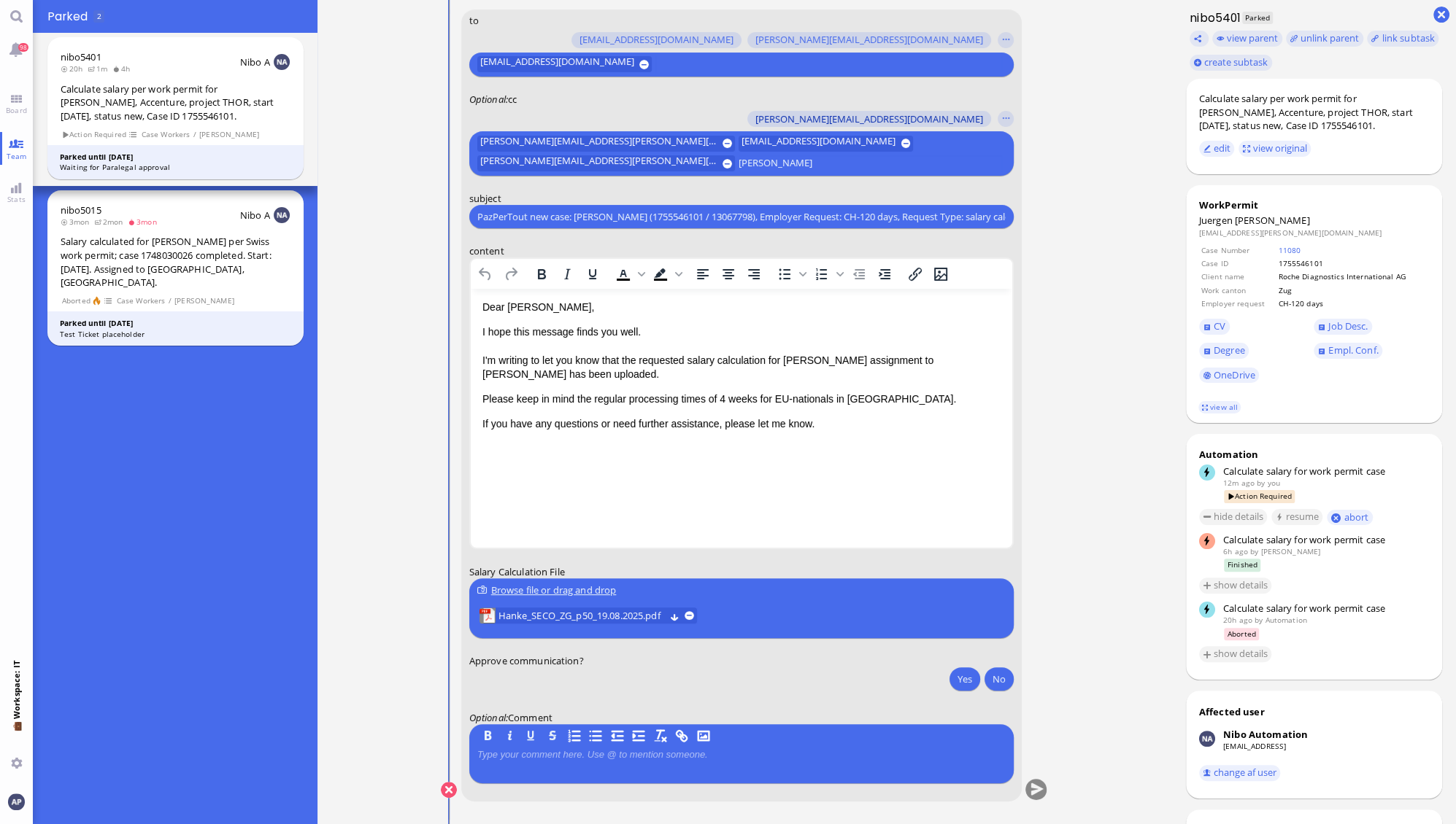
drag, startPoint x: 1048, startPoint y: 0, endPoint x: 884, endPoint y: 120, distance: 203.2
click at [884, 120] on selector "[PERSON_NAME][EMAIL_ADDRESS][DOMAIN_NAME] [DOMAIN_NAME][EMAIL_ADDRESS][DOMAIN_N…" at bounding box center [741, 141] width 544 height 70
click at [960, 678] on button "Yes" at bounding box center [965, 679] width 31 height 23
click at [1034, 786] on button "submit" at bounding box center [1036, 791] width 22 height 22
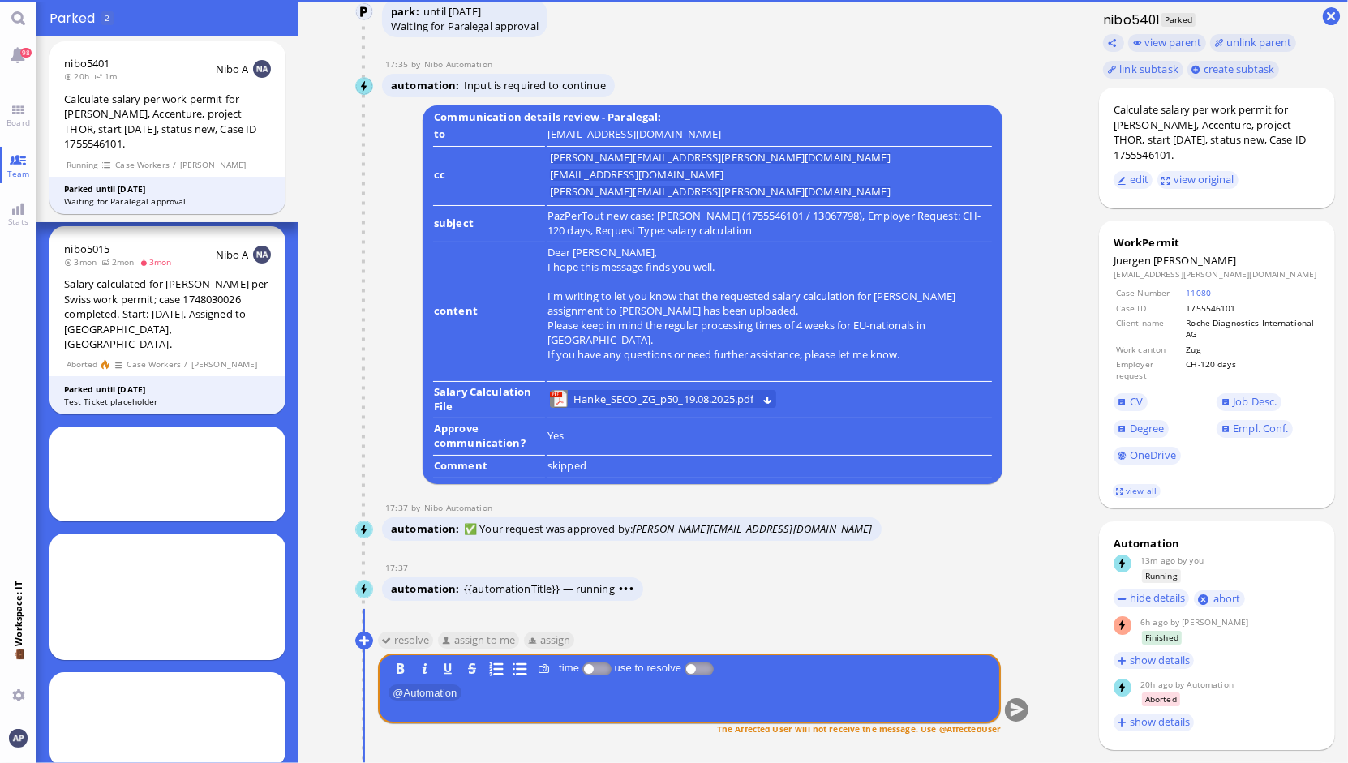
drag, startPoint x: 1588, startPoint y: 0, endPoint x: 808, endPoint y: 76, distance: 783.7
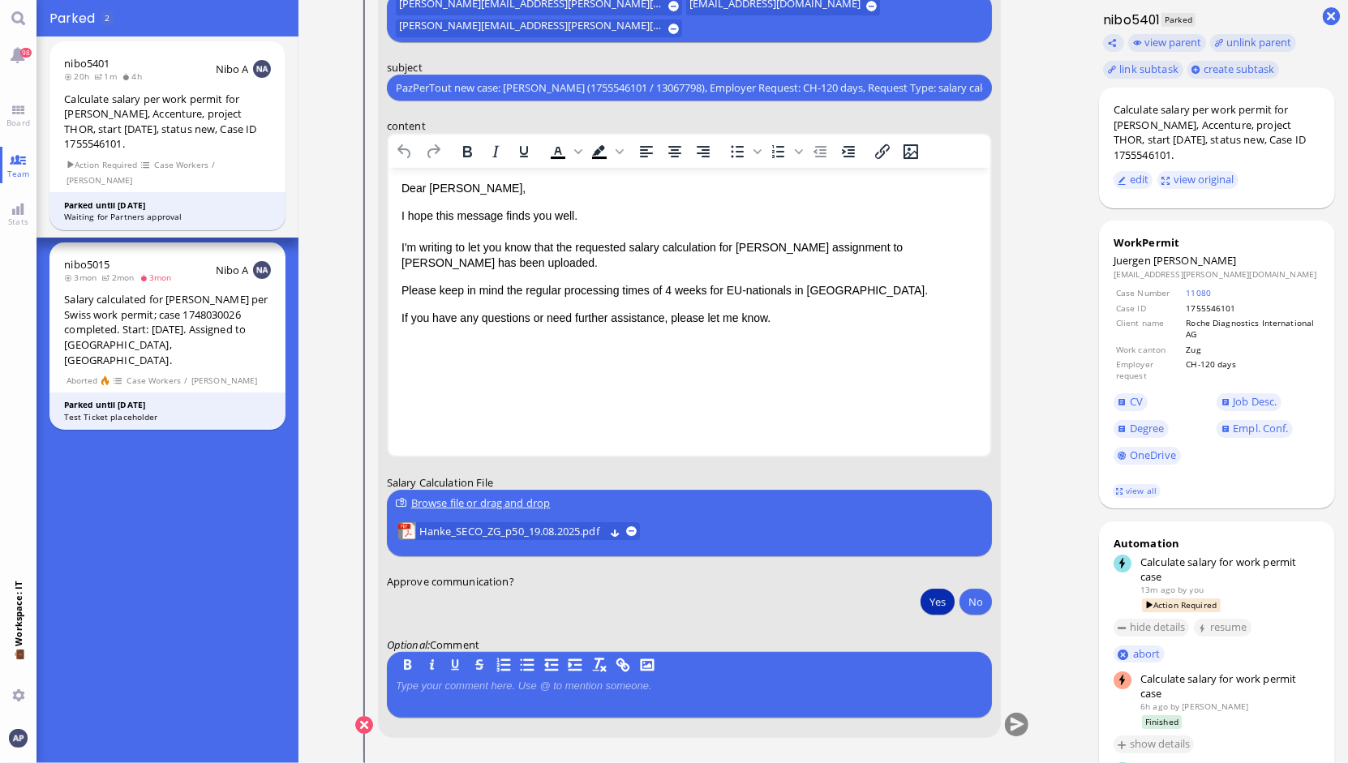
click at [926, 604] on button "Yes" at bounding box center [937, 602] width 34 height 26
click at [1005, 727] on button "submit" at bounding box center [1016, 726] width 24 height 24
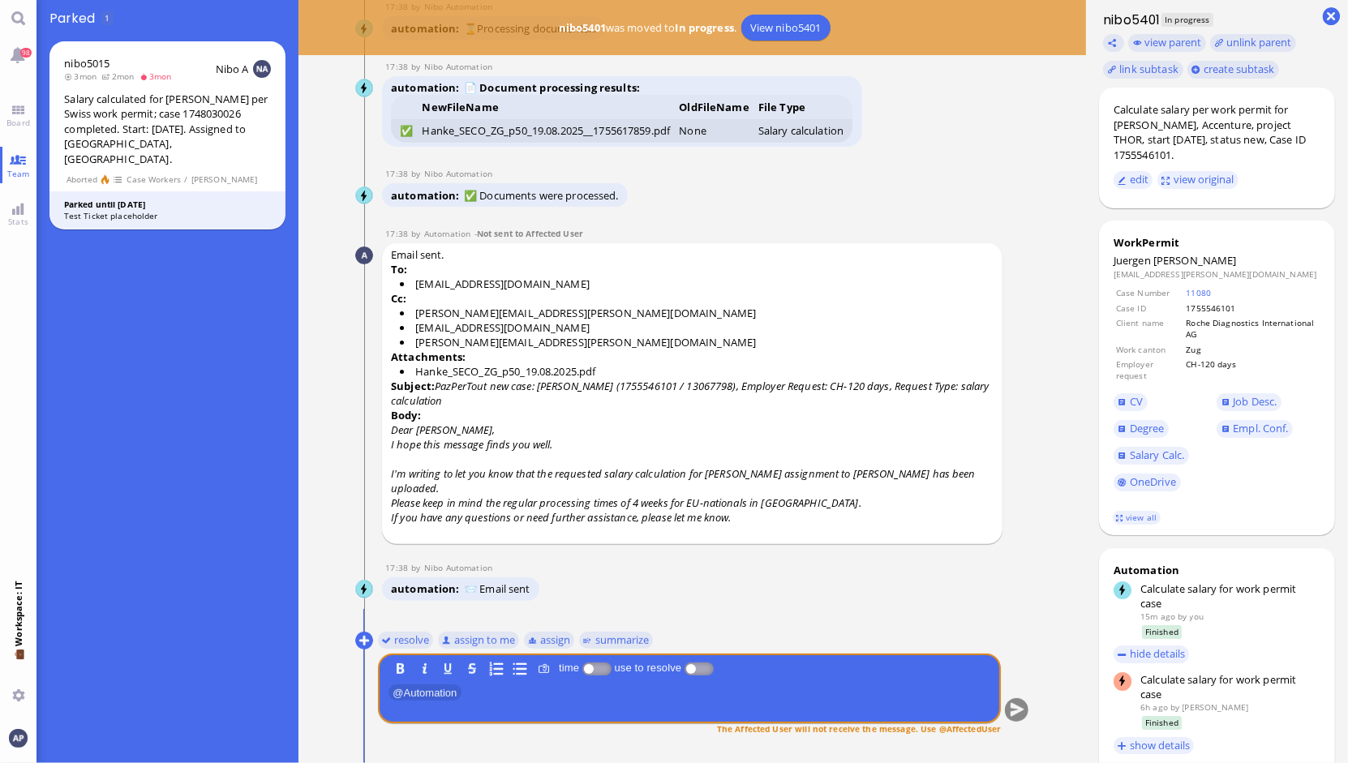
click at [735, 364] on p "Attachments:" at bounding box center [692, 356] width 602 height 15
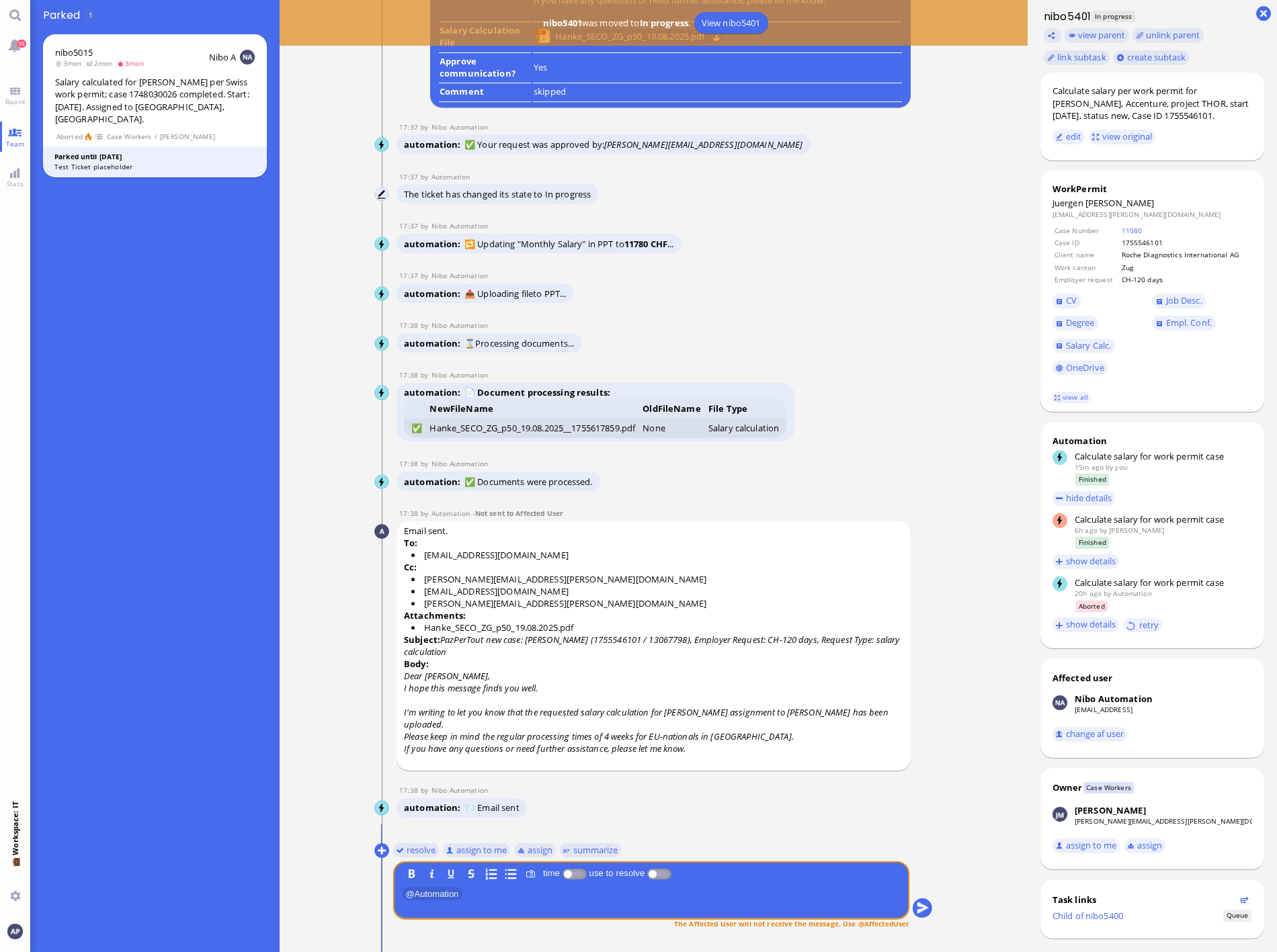
click at [253, 524] on div "nibo5015 3mon 2mon 3mon Nibo A Salary calculated for [PERSON_NAME] per Swiss wo…" at bounding box center [154, 490] width 249 height 921
